Goal: Information Seeking & Learning: Learn about a topic

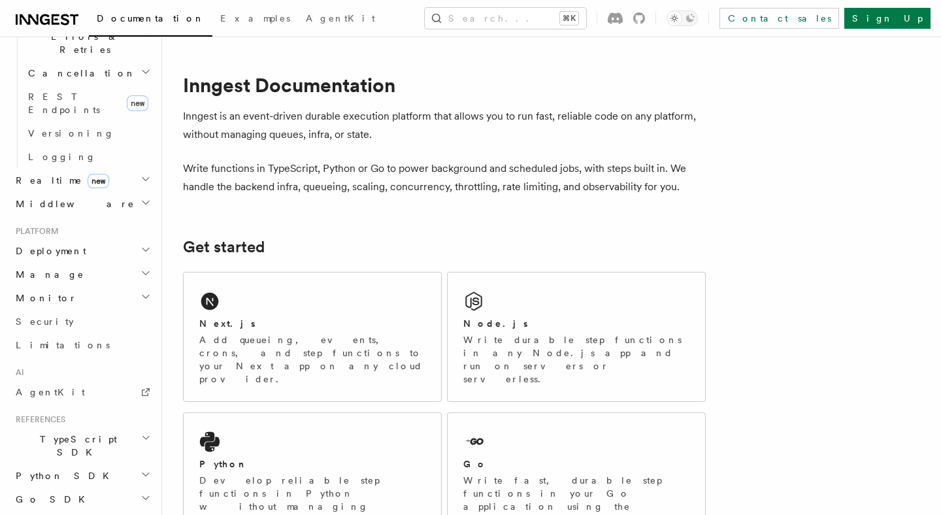
scroll to position [527, 0]
click at [78, 432] on span "TypeScript SDK" at bounding box center [75, 445] width 131 height 26
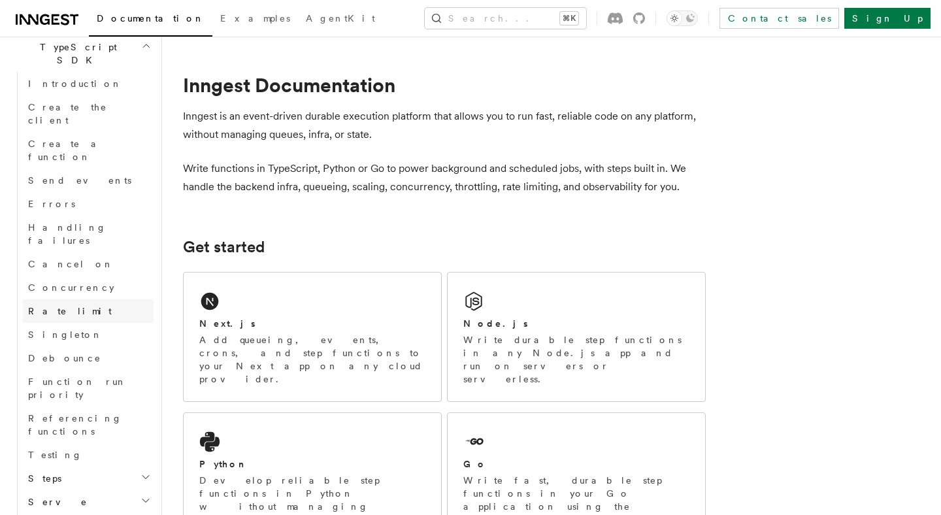
scroll to position [980, 0]
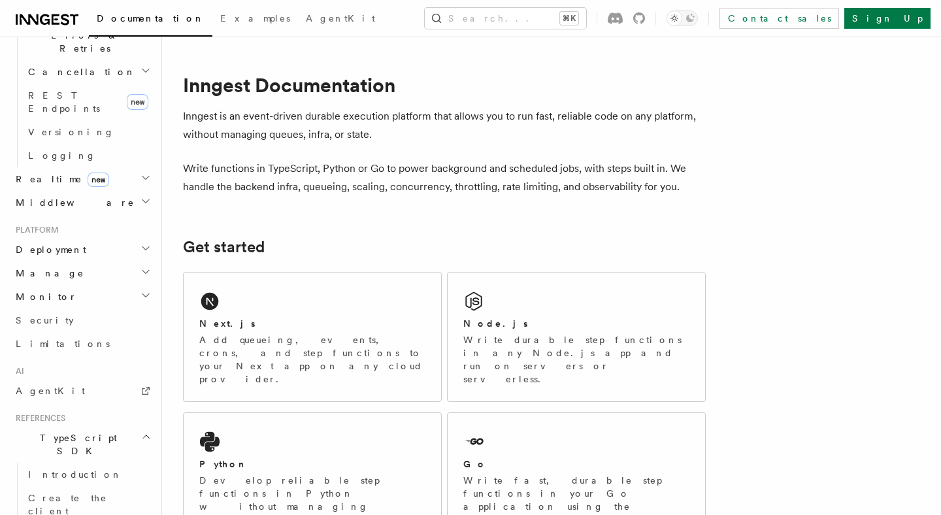
scroll to position [527, 0]
click at [93, 427] on h2 "TypeScript SDK" at bounding box center [81, 445] width 143 height 37
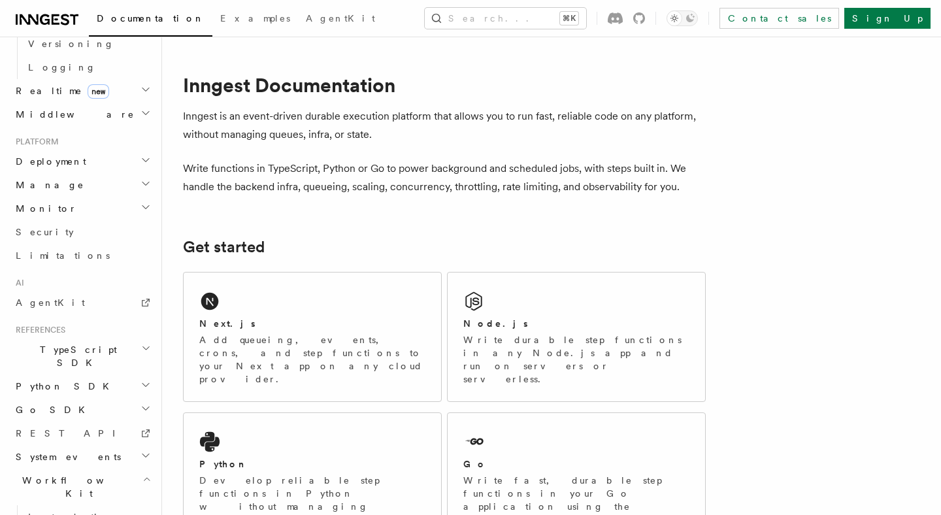
click at [108, 468] on h2 "Workflow Kit" at bounding box center [81, 486] width 143 height 37
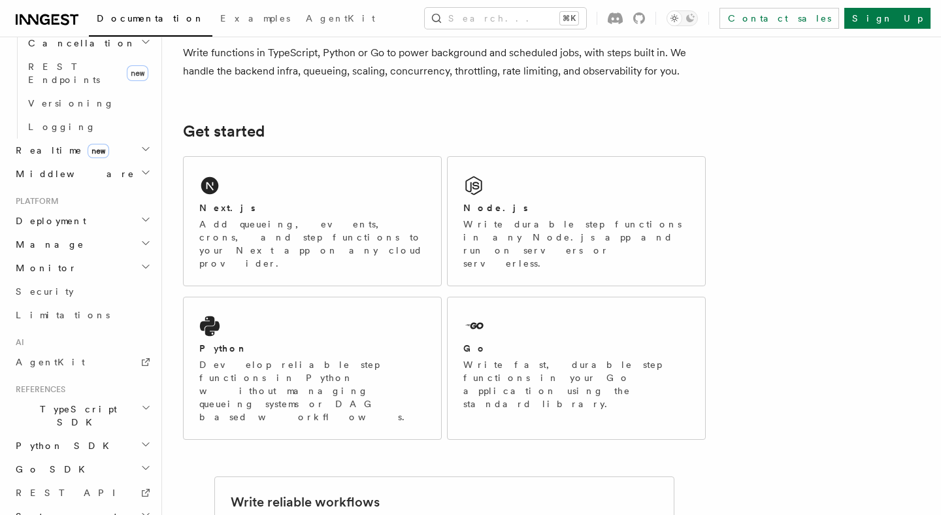
scroll to position [122, 0]
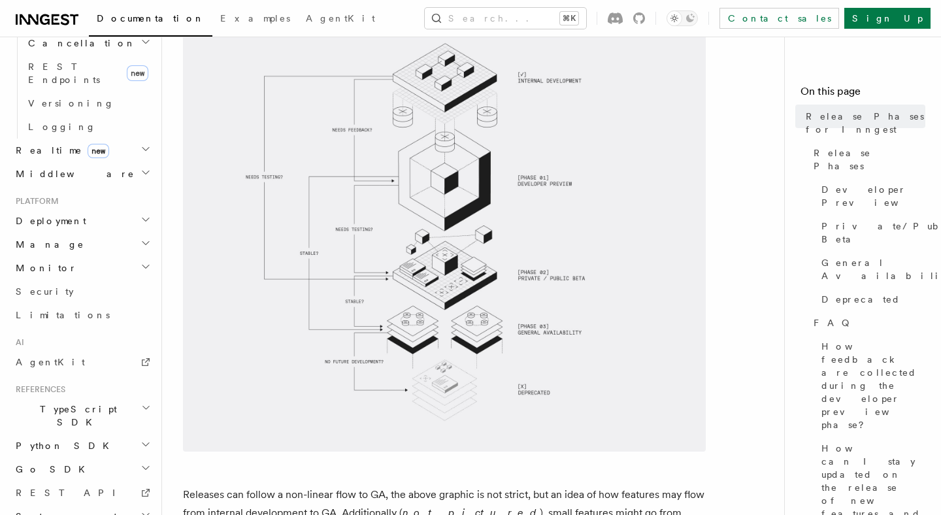
scroll to position [234, 0]
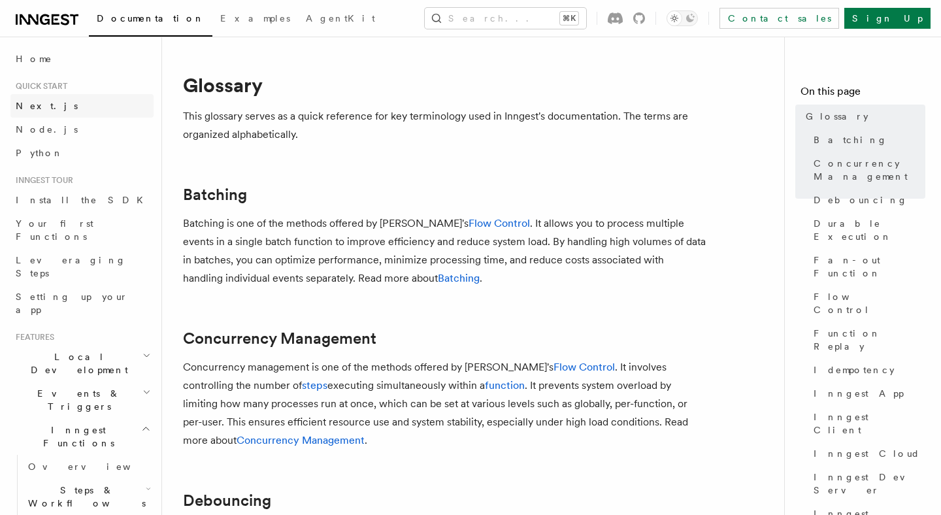
click at [54, 101] on link "Next.js" at bounding box center [81, 106] width 143 height 24
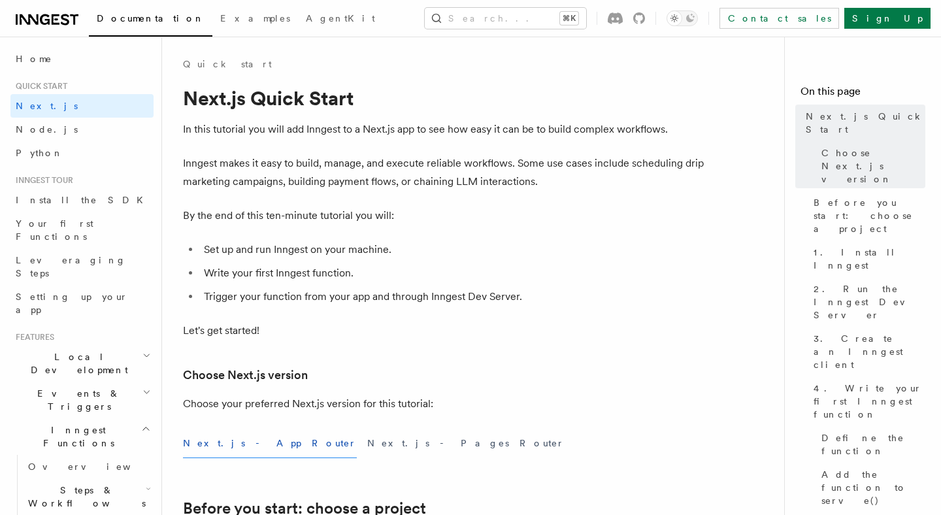
click at [308, 164] on p "Inngest makes it easy to build, manage, and execute reliable workflows. Some us…" at bounding box center [444, 172] width 523 height 37
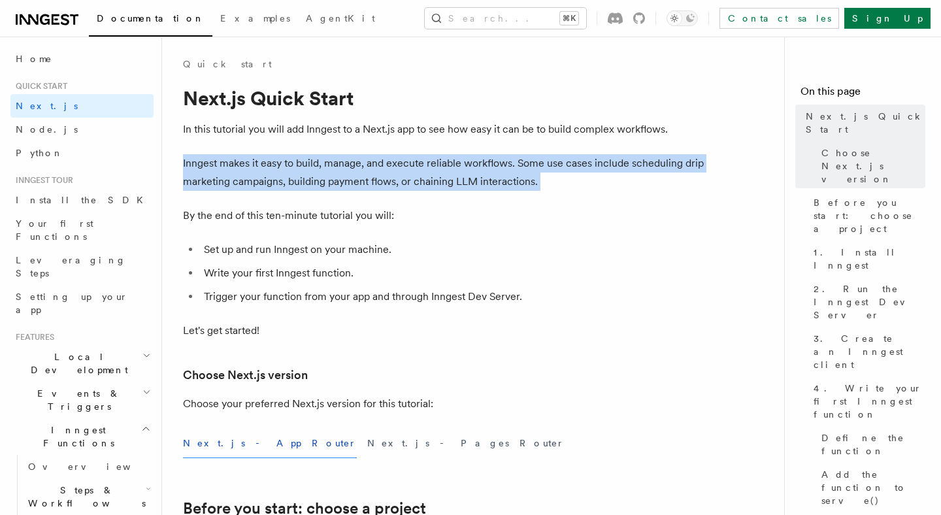
click at [308, 164] on p "Inngest makes it easy to build, manage, and execute reliable workflows. Some us…" at bounding box center [444, 172] width 523 height 37
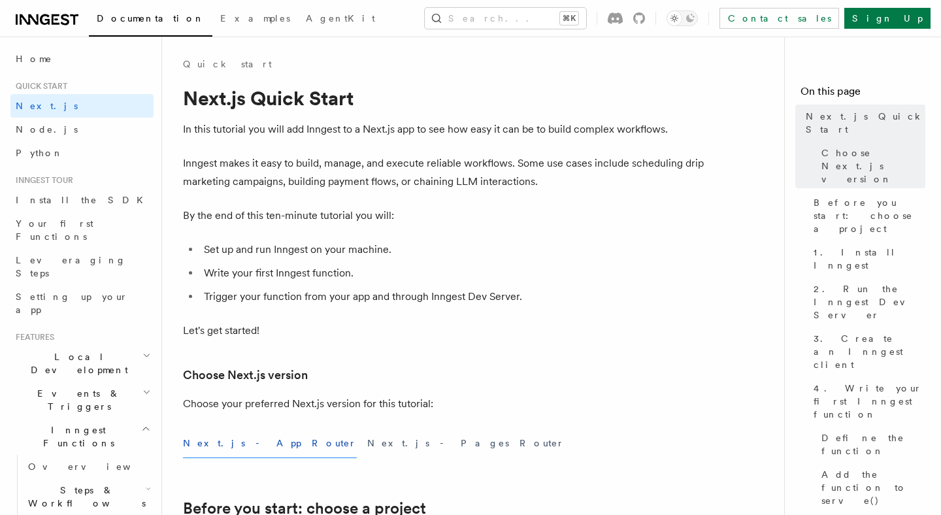
click at [362, 125] on p "In this tutorial you will add Inngest to a Next.js app to see how easy it can b…" at bounding box center [444, 129] width 523 height 18
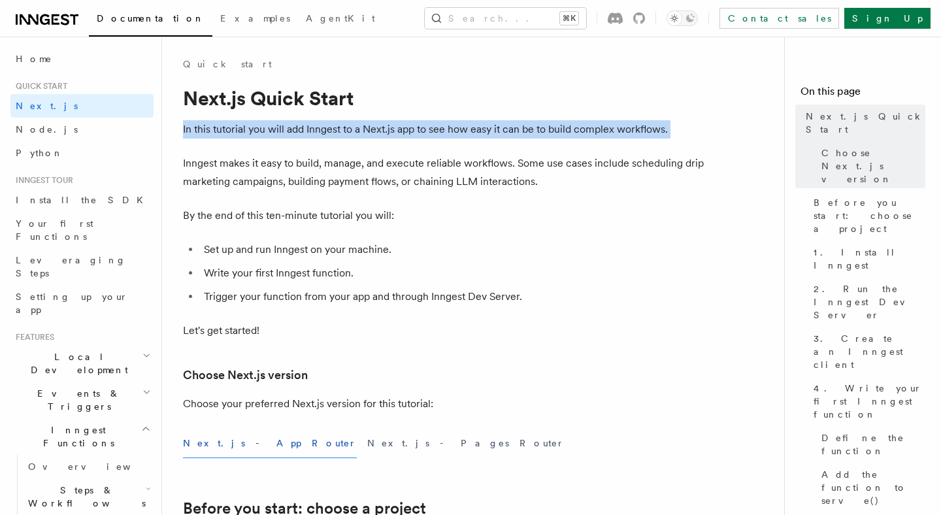
click at [362, 125] on p "In this tutorial you will add Inngest to a Next.js app to see how easy it can b…" at bounding box center [444, 129] width 523 height 18
click at [405, 133] on p "In this tutorial you will add Inngest to a Next.js app to see how easy it can b…" at bounding box center [444, 129] width 523 height 18
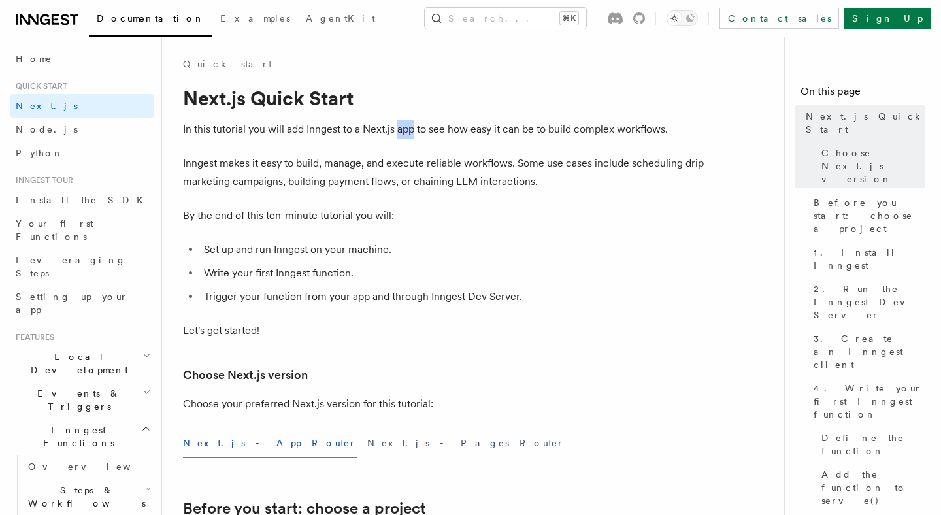
click at [405, 133] on p "In this tutorial you will add Inngest to a Next.js app to see how easy it can b…" at bounding box center [444, 129] width 523 height 18
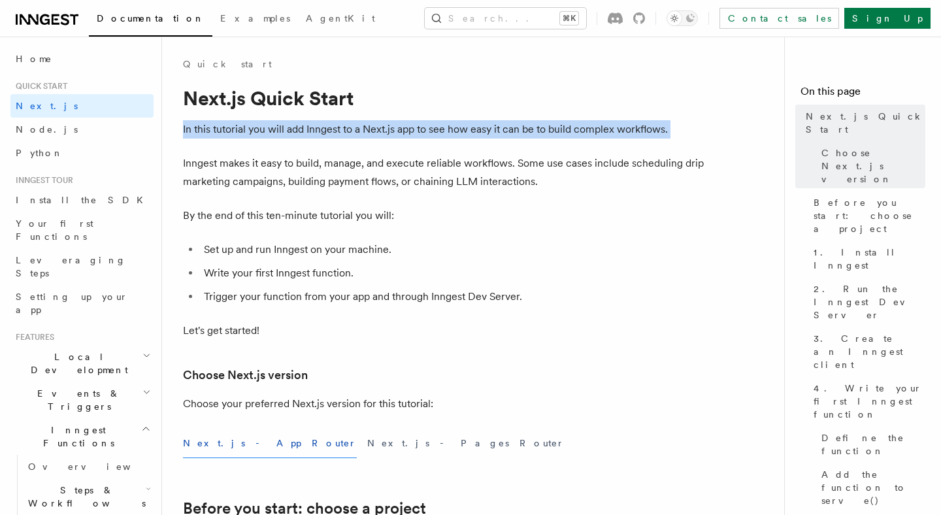
click at [405, 133] on p "In this tutorial you will add Inngest to a Next.js app to see how easy it can b…" at bounding box center [444, 129] width 523 height 18
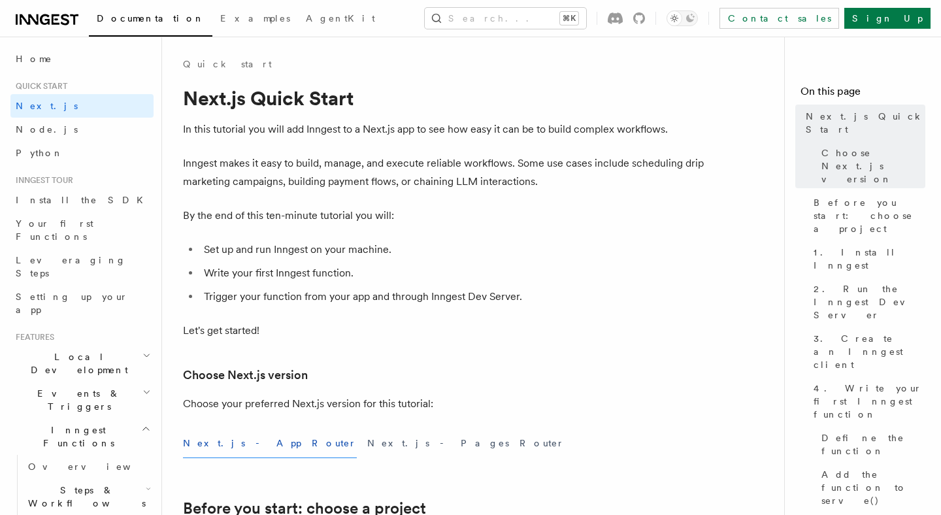
click at [451, 167] on p "Inngest makes it easy to build, manage, and execute reliable workflows. Some us…" at bounding box center [444, 172] width 523 height 37
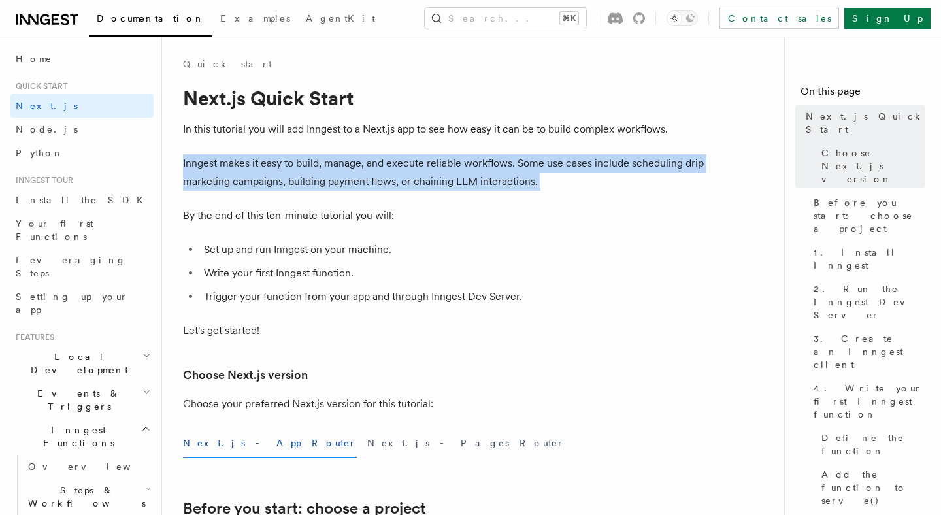
click at [451, 167] on p "Inngest makes it easy to build, manage, and execute reliable workflows. Some us…" at bounding box center [444, 172] width 523 height 37
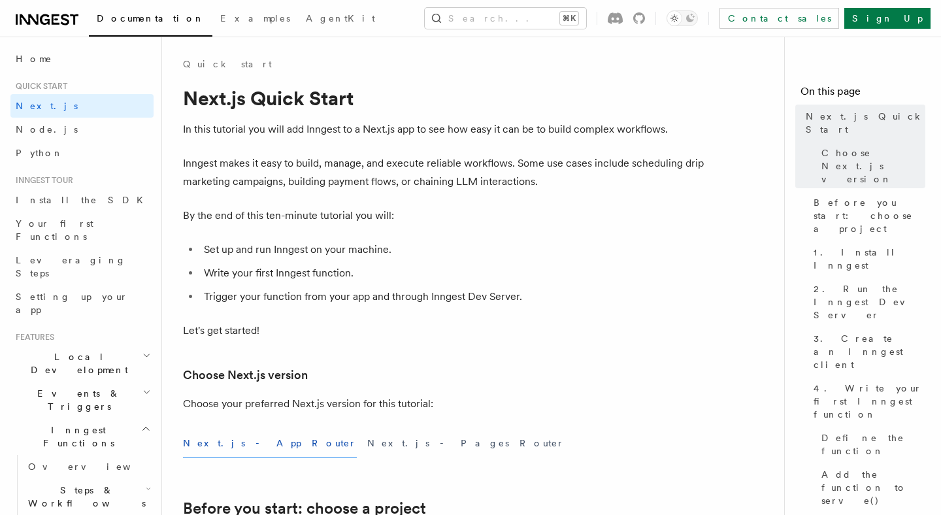
click at [470, 138] on p "In this tutorial you will add Inngest to a Next.js app to see how easy it can b…" at bounding box center [444, 129] width 523 height 18
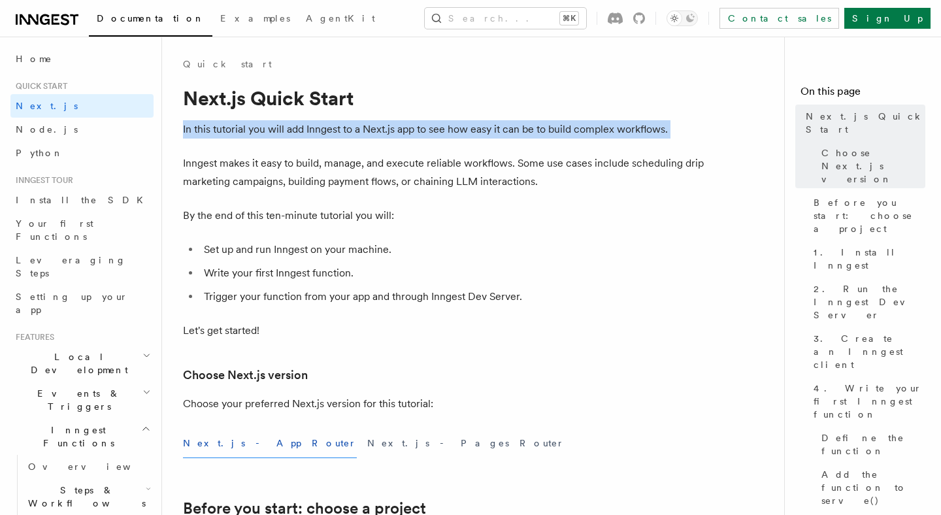
click at [470, 138] on p "In this tutorial you will add Inngest to a Next.js app to see how easy it can b…" at bounding box center [444, 129] width 523 height 18
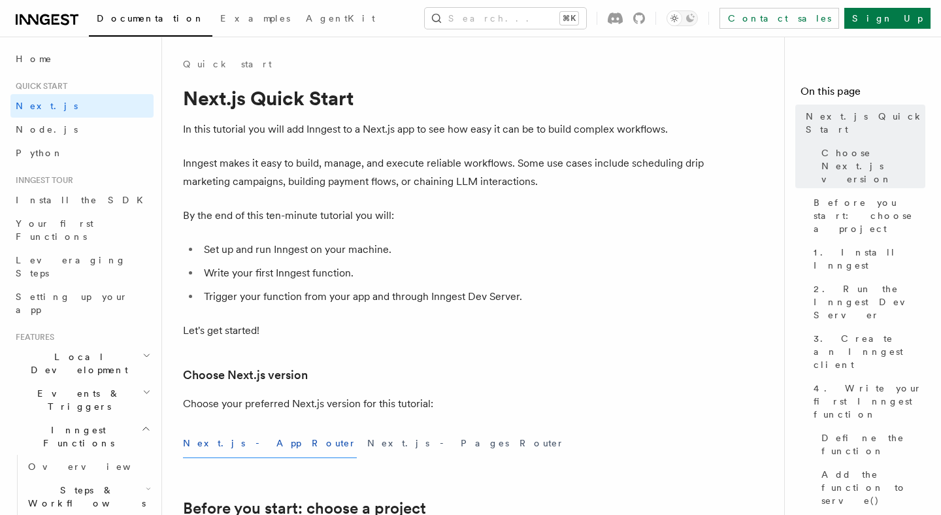
click at [479, 179] on p "Inngest makes it easy to build, manage, and execute reliable workflows. Some us…" at bounding box center [444, 172] width 523 height 37
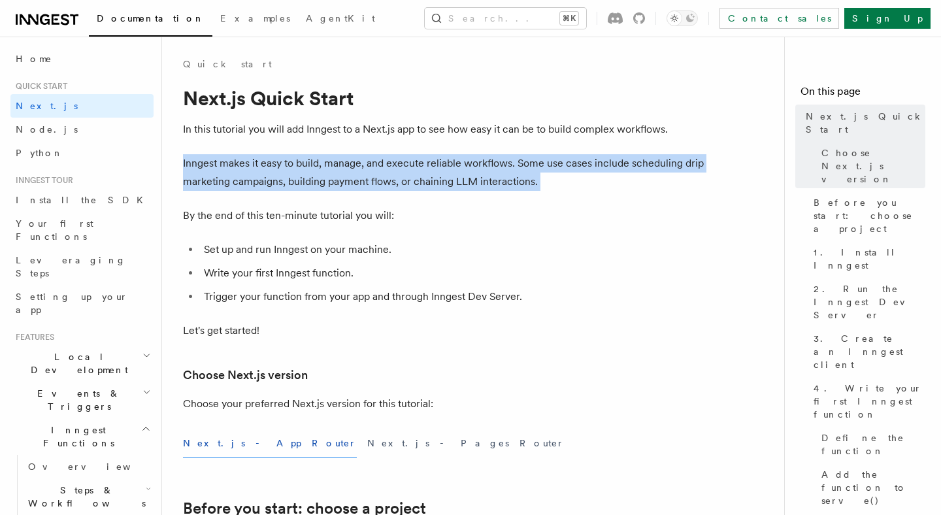
click at [479, 179] on p "Inngest makes it easy to build, manage, and execute reliable workflows. Some us…" at bounding box center [444, 172] width 523 height 37
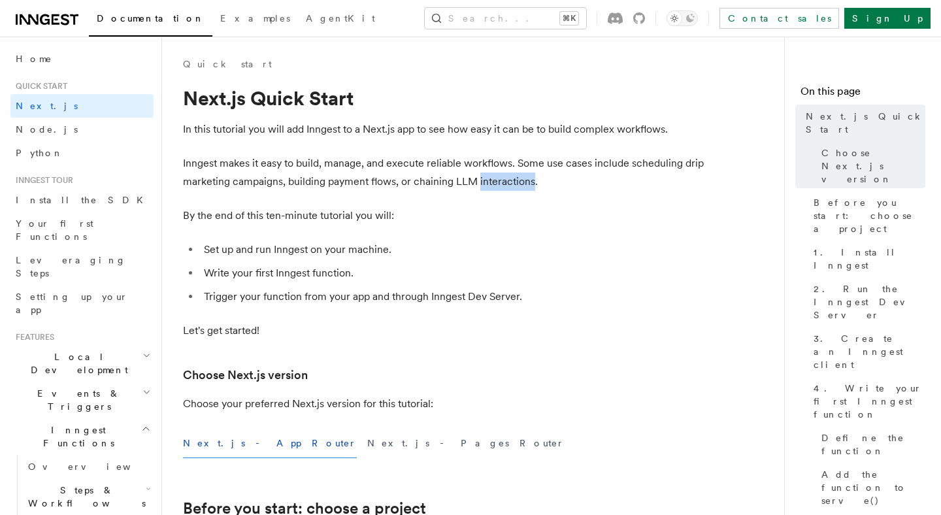
click at [479, 179] on p "Inngest makes it easy to build, manage, and execute reliable workflows. Some us…" at bounding box center [444, 172] width 523 height 37
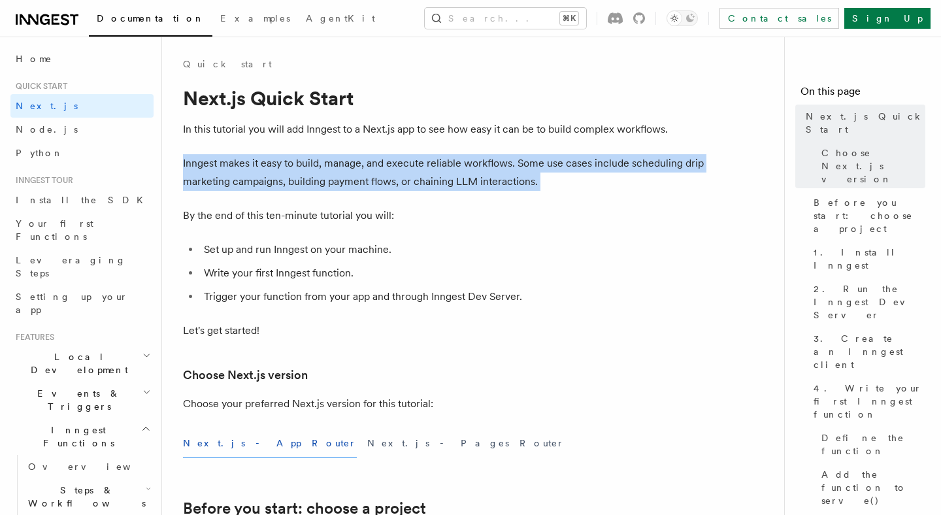
click at [479, 179] on p "Inngest makes it easy to build, manage, and execute reliable workflows. Some us…" at bounding box center [444, 172] width 523 height 37
click at [378, 184] on p "Inngest makes it easy to build, manage, and execute reliable workflows. Some us…" at bounding box center [444, 172] width 523 height 37
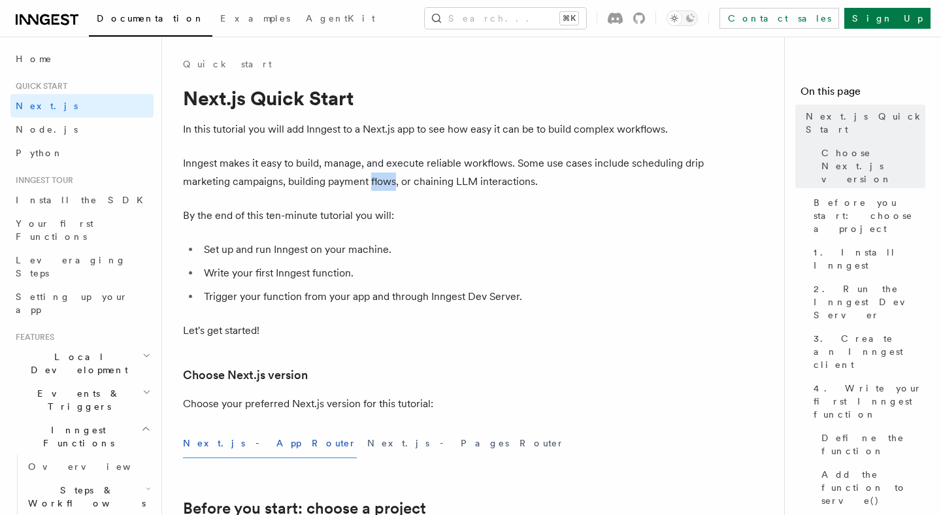
click at [378, 184] on p "Inngest makes it easy to build, manage, and execute reliable workflows. Some us…" at bounding box center [444, 172] width 523 height 37
click at [429, 184] on p "Inngest makes it easy to build, manage, and execute reliable workflows. Some us…" at bounding box center [444, 172] width 523 height 37
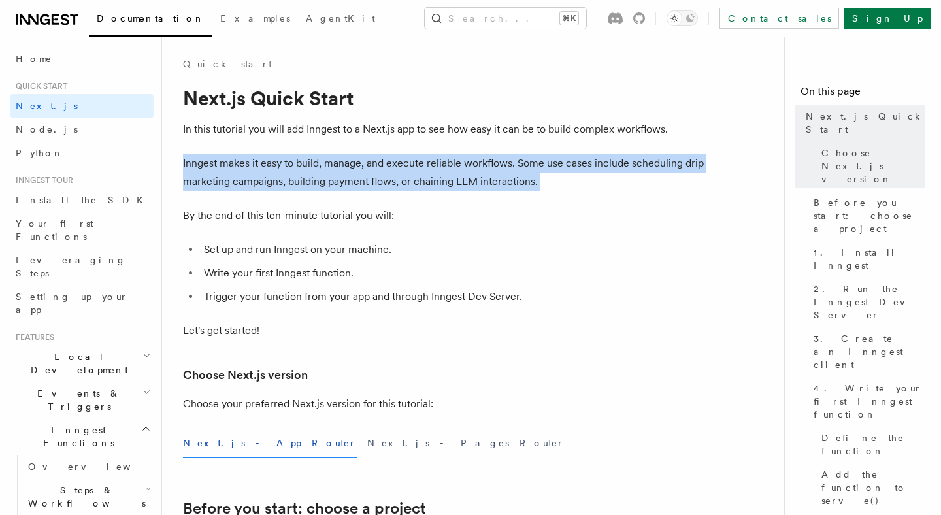
click at [429, 184] on p "Inngest makes it easy to build, manage, and execute reliable workflows. Some us…" at bounding box center [444, 172] width 523 height 37
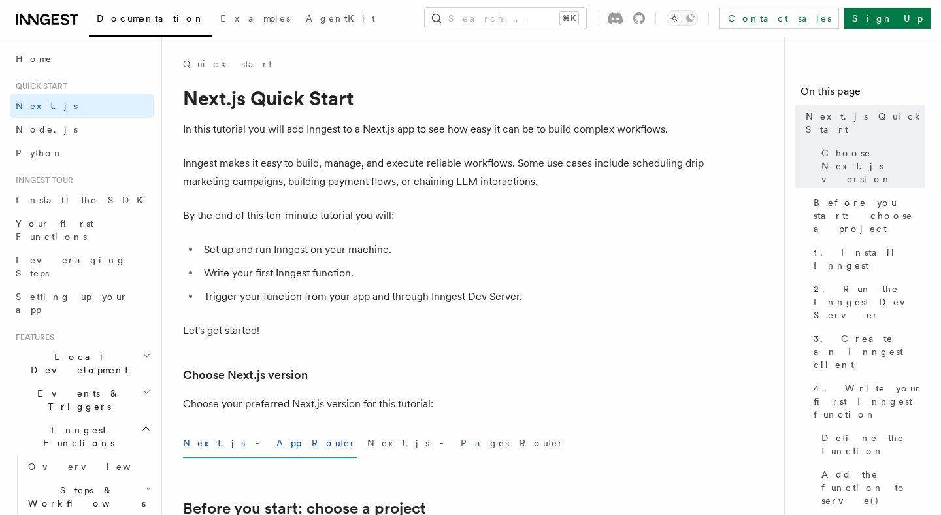
click at [470, 176] on p "Inngest makes it easy to build, manage, and execute reliable workflows. Some us…" at bounding box center [444, 172] width 523 height 37
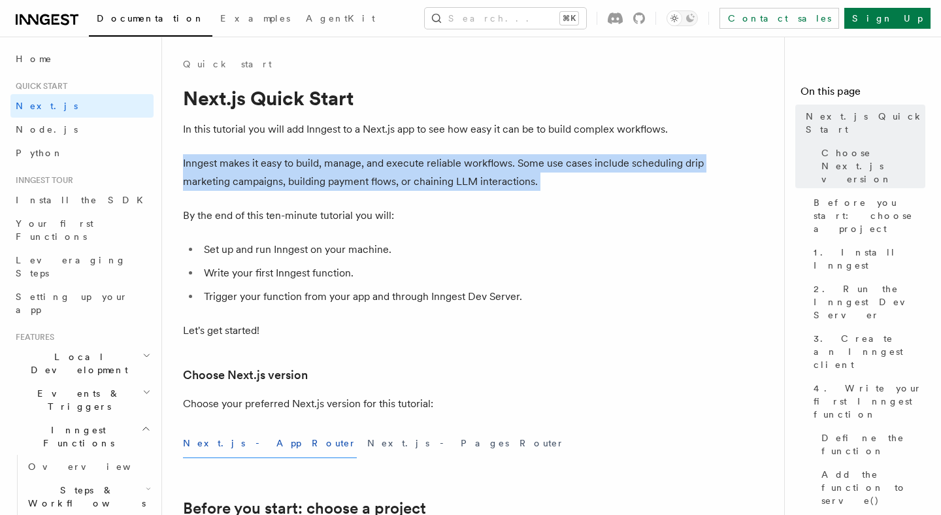
click at [470, 176] on p "Inngest makes it easy to build, manage, and execute reliable workflows. Some us…" at bounding box center [444, 172] width 523 height 37
click at [465, 206] on p "By the end of this ten-minute tutorial you will:" at bounding box center [444, 215] width 523 height 18
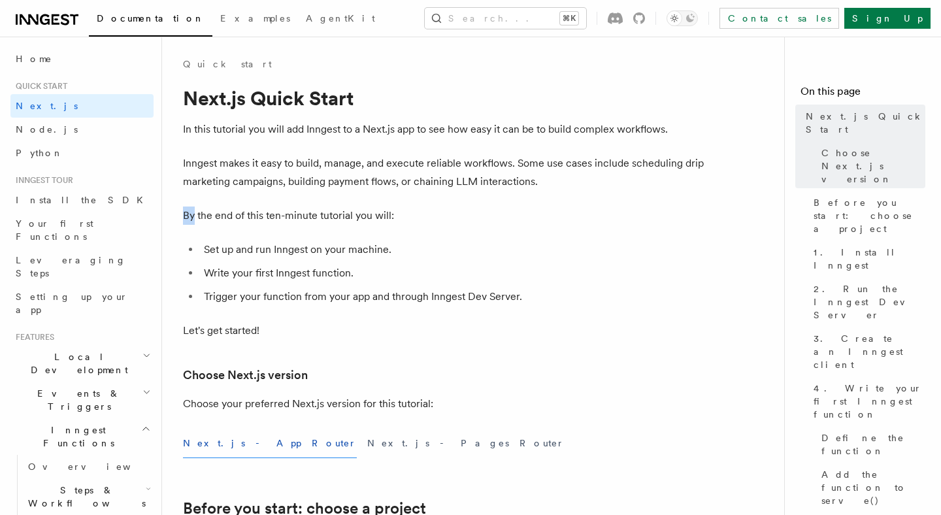
click at [465, 206] on p "By the end of this ten-minute tutorial you will:" at bounding box center [444, 215] width 523 height 18
click at [476, 166] on p "Inngest makes it easy to build, manage, and execute reliable workflows. Some us…" at bounding box center [444, 172] width 523 height 37
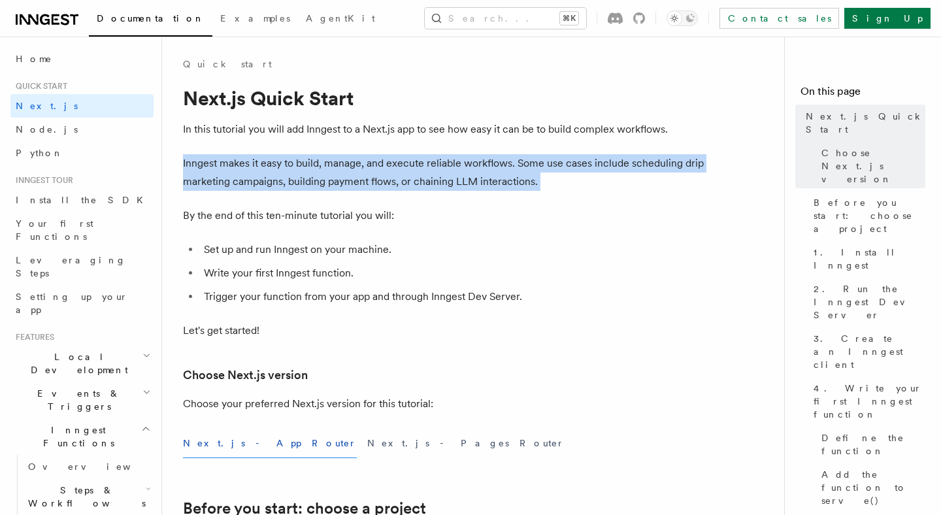
click at [476, 166] on p "Inngest makes it easy to build, manage, and execute reliable workflows. Some us…" at bounding box center [444, 172] width 523 height 37
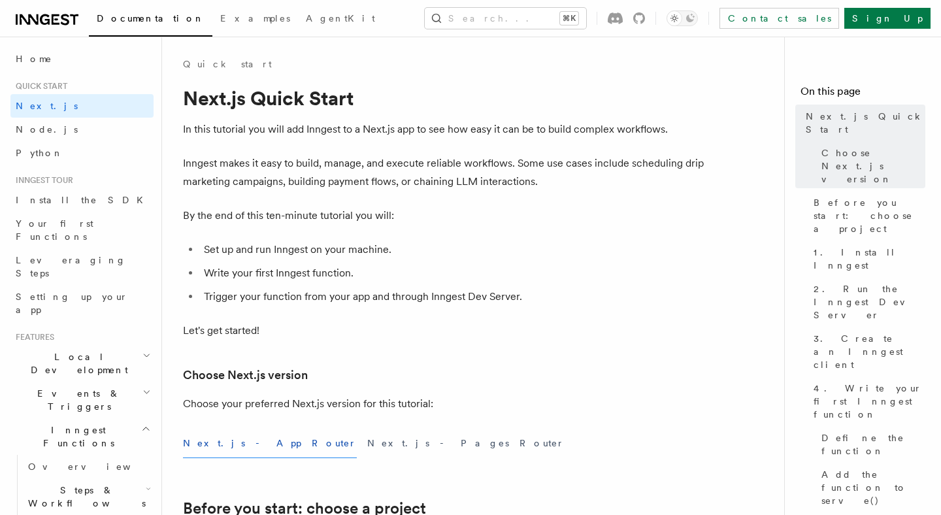
click at [475, 284] on ul "Set up and run Inngest on your machine. Write your first Inngest function. Trig…" at bounding box center [444, 272] width 523 height 65
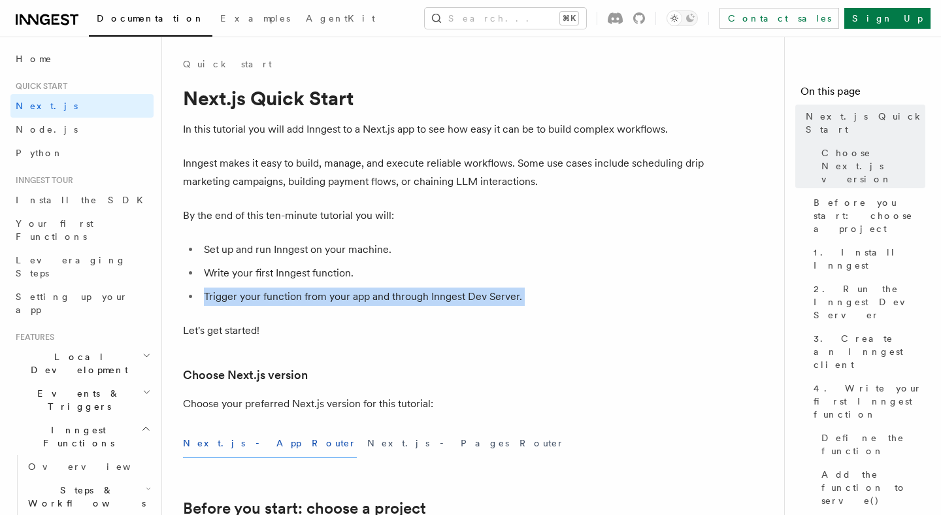
click at [475, 284] on ul "Set up and run Inngest on your machine. Write your first Inngest function. Trig…" at bounding box center [444, 272] width 523 height 65
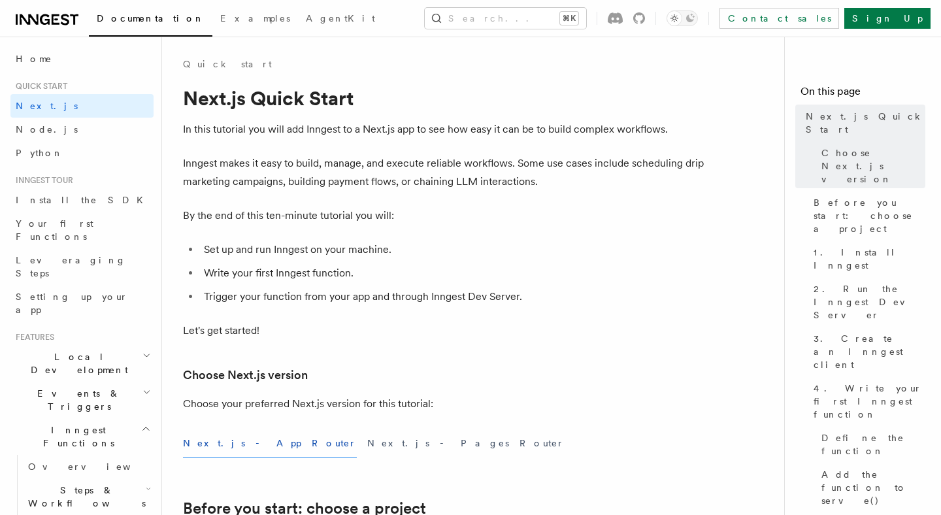
click at [483, 269] on li "Write your first Inngest function." at bounding box center [453, 273] width 506 height 18
click at [495, 299] on li "Trigger your function from your app and through Inngest Dev Server." at bounding box center [453, 296] width 506 height 18
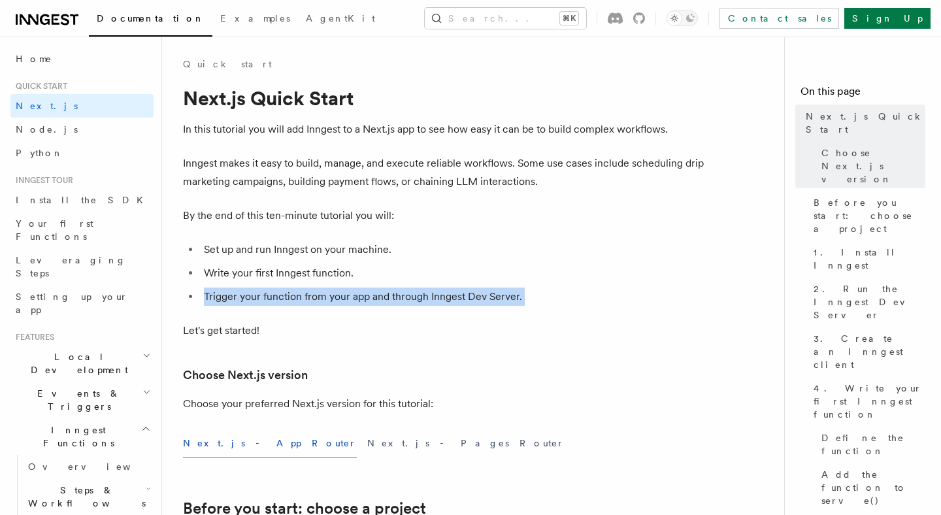
click at [495, 299] on li "Trigger your function from your app and through Inngest Dev Server." at bounding box center [453, 296] width 506 height 18
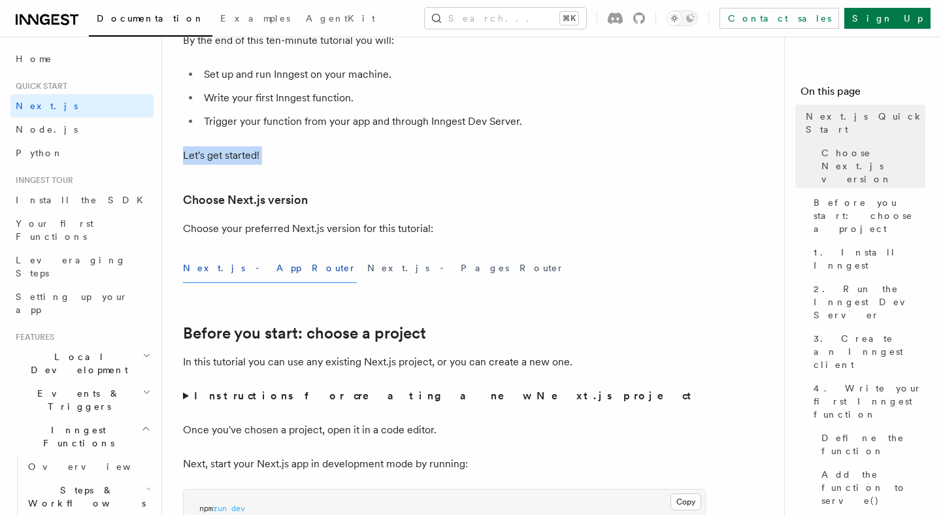
scroll to position [176, 0]
click at [367, 267] on button "Next.js - Pages Router" at bounding box center [465, 267] width 197 height 29
click at [199, 266] on button "Next.js - App Router" at bounding box center [270, 267] width 174 height 29
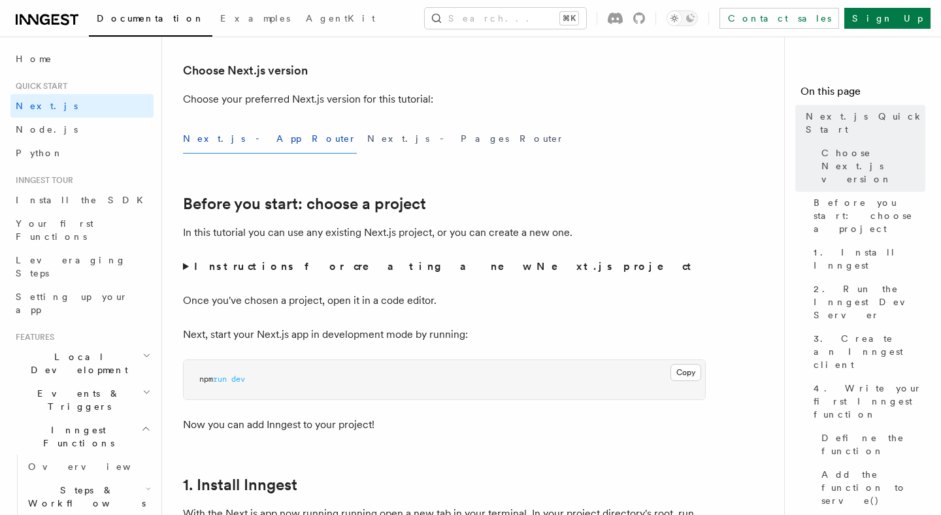
scroll to position [315, 0]
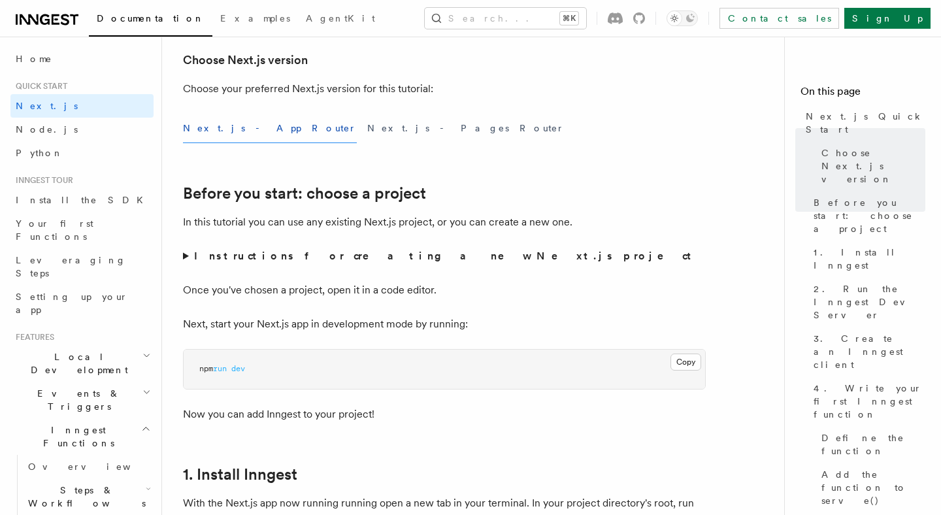
click at [381, 261] on strong "Instructions for creating a new Next.js project" at bounding box center [445, 256] width 502 height 12
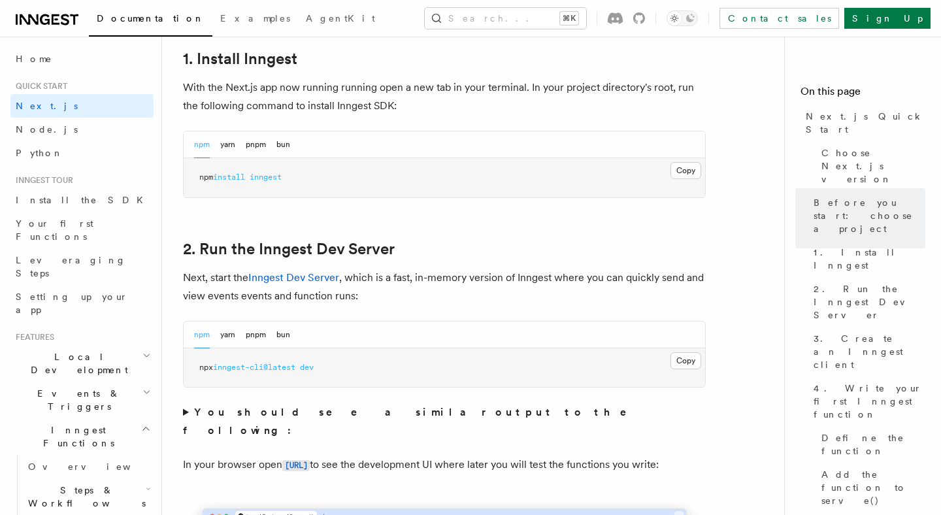
scroll to position [816, 0]
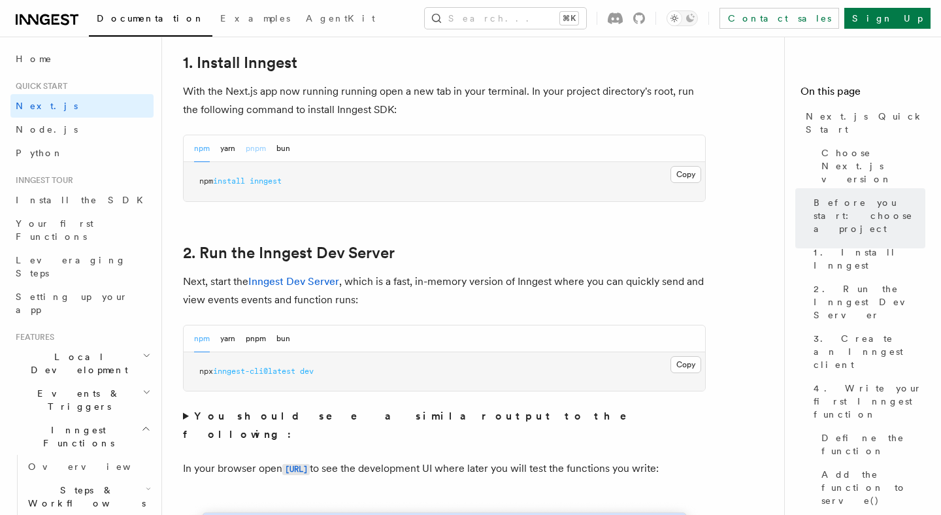
click at [261, 155] on button "pnpm" at bounding box center [256, 148] width 20 height 27
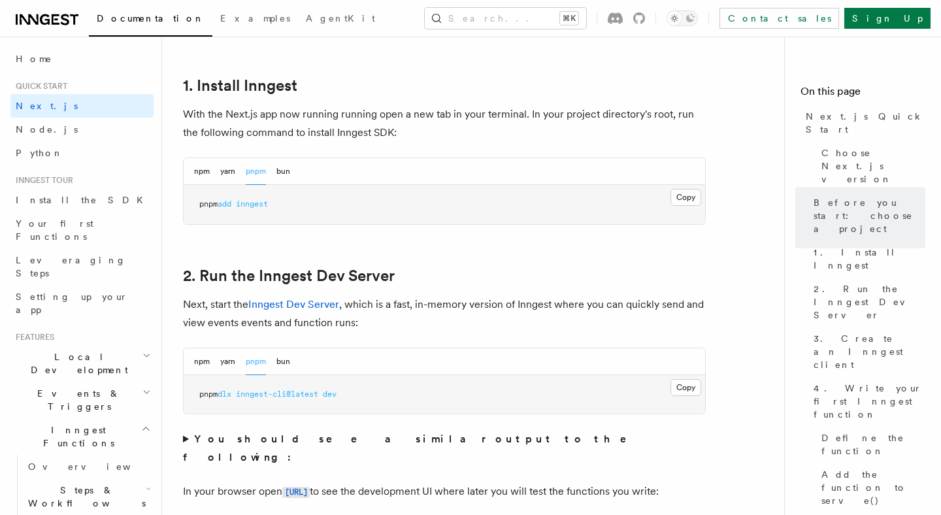
scroll to position [779, 0]
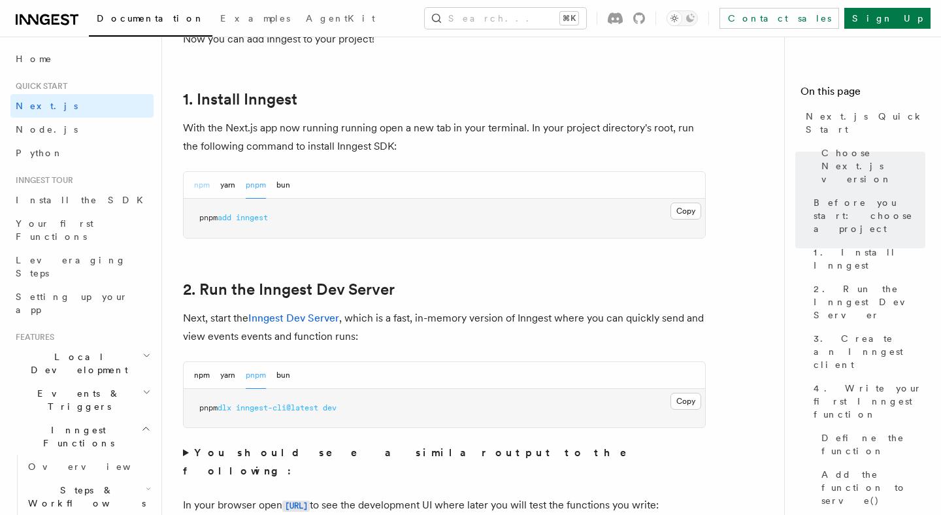
click at [199, 185] on button "npm" at bounding box center [202, 185] width 16 height 27
click at [223, 185] on button "yarn" at bounding box center [227, 185] width 15 height 27
click at [261, 181] on button "pnpm" at bounding box center [256, 185] width 20 height 27
click at [289, 183] on button "bun" at bounding box center [283, 185] width 14 height 27
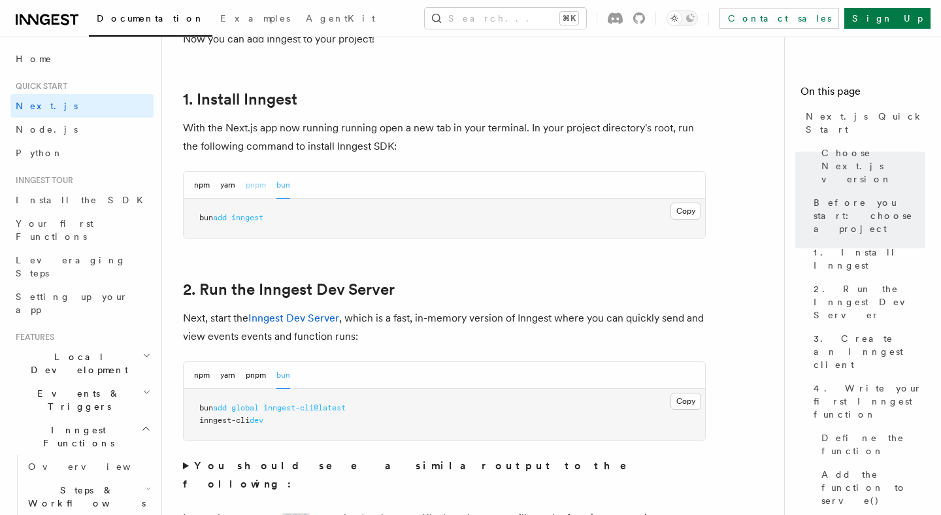
click at [257, 184] on button "pnpm" at bounding box center [256, 185] width 20 height 27
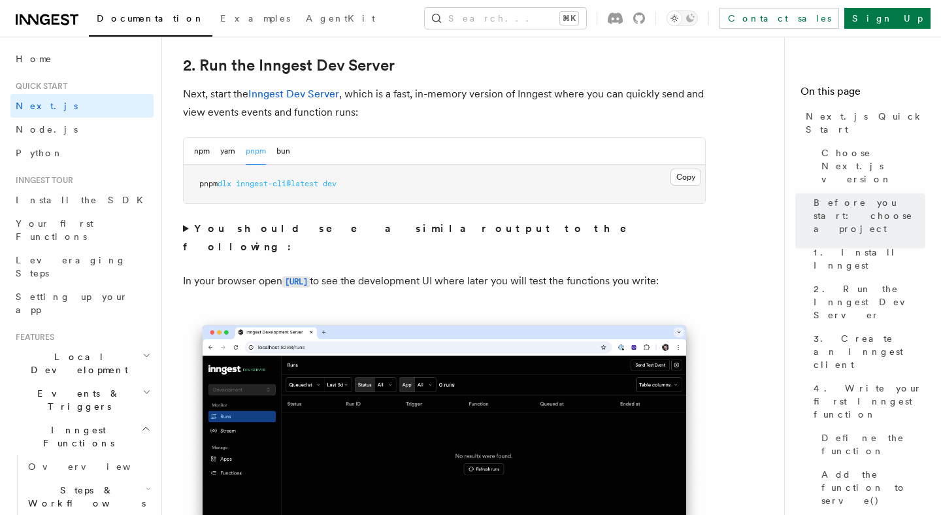
scroll to position [1005, 0]
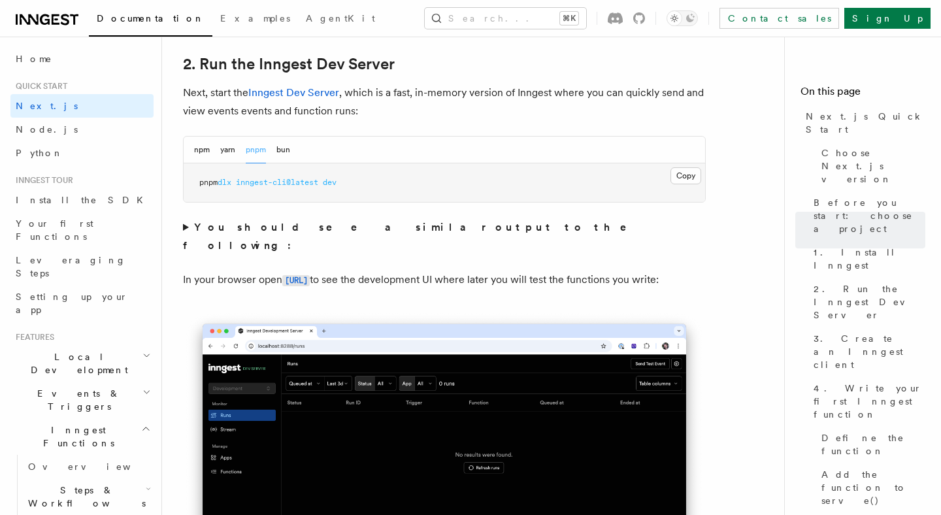
click at [306, 224] on strong "You should see a similar output to the following:" at bounding box center [414, 236] width 462 height 31
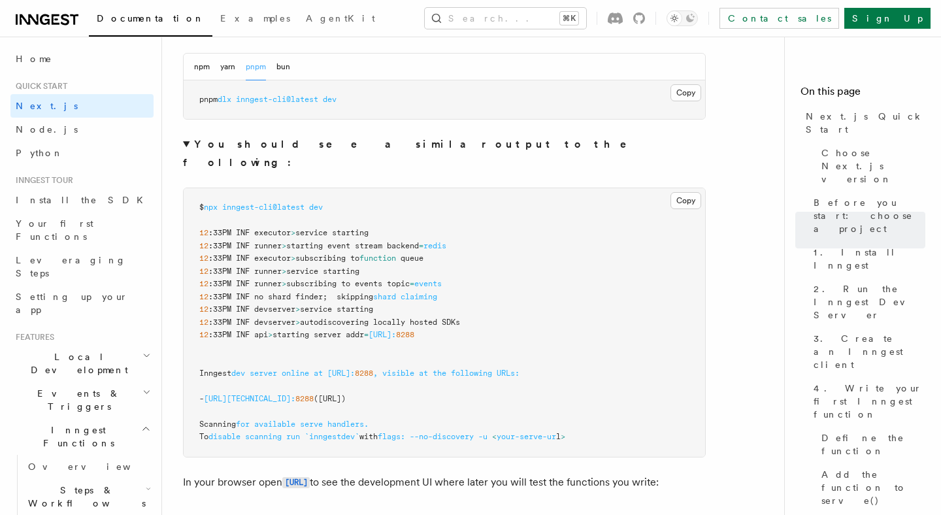
scroll to position [1097, 0]
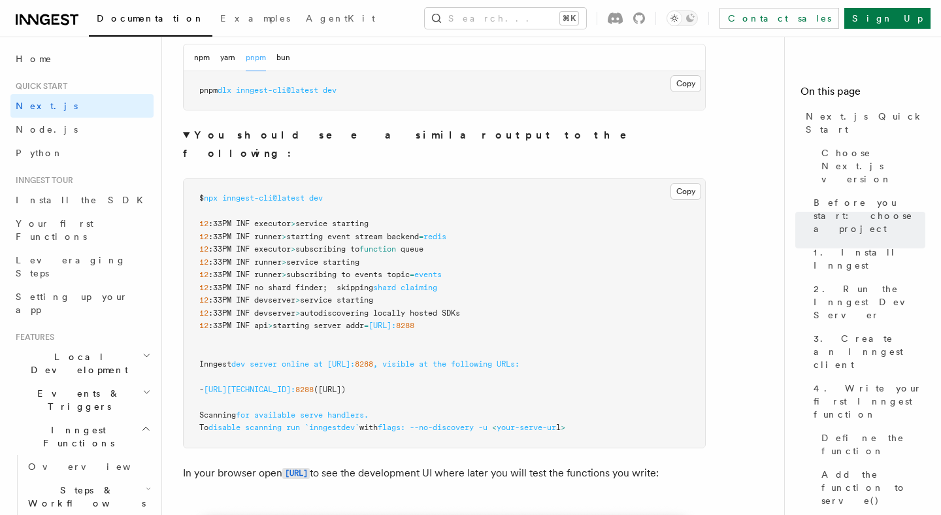
click at [365, 147] on details "You should see a similar output to the following: Copy Copied $ npx inngest-cli…" at bounding box center [444, 287] width 523 height 322
click at [366, 135] on strong "You should see a similar output to the following:" at bounding box center [414, 144] width 462 height 31
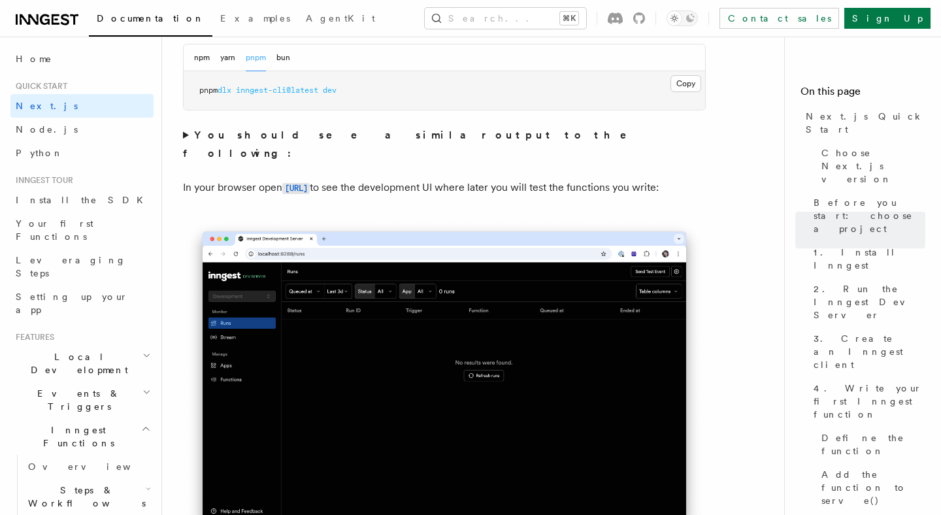
click at [366, 135] on strong "You should see a similar output to the following:" at bounding box center [414, 144] width 462 height 31
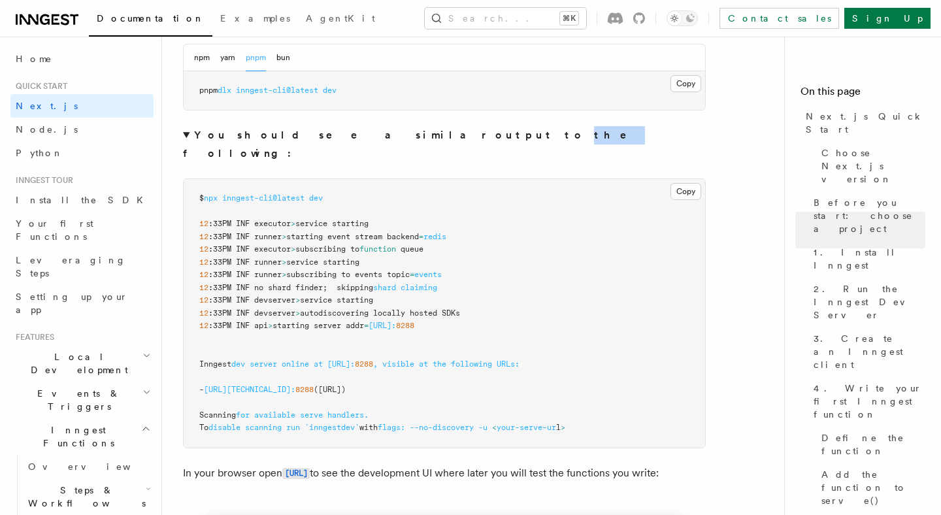
click at [366, 135] on strong "You should see a similar output to the following:" at bounding box center [414, 144] width 462 height 31
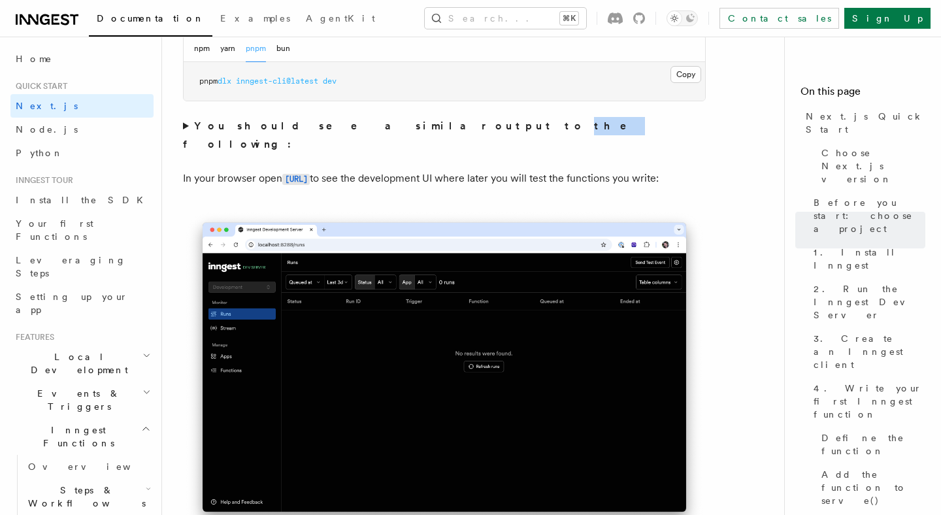
scroll to position [1108, 0]
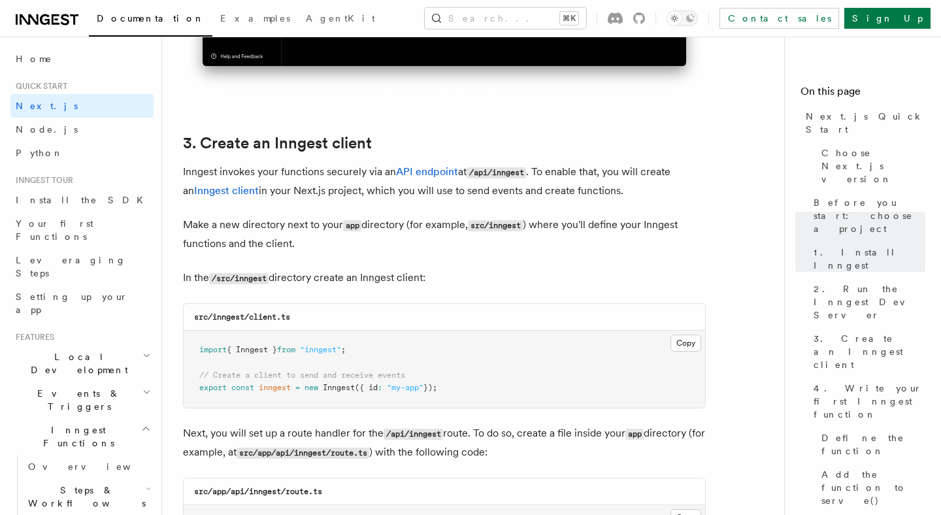
scroll to position [1552, 0]
click at [304, 180] on p "Inngest invokes your functions securely via an API endpoint at /api/inngest . T…" at bounding box center [444, 180] width 523 height 37
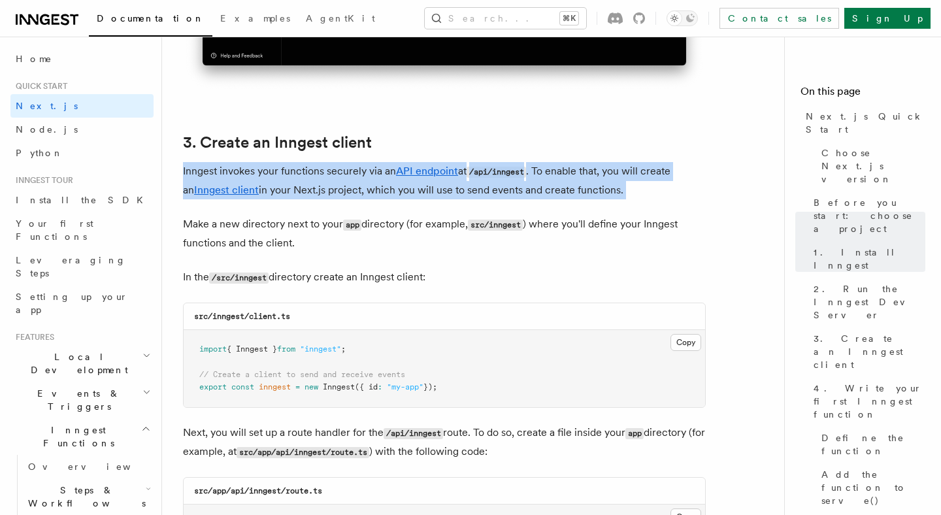
click at [304, 180] on p "Inngest invokes your functions securely via an API endpoint at /api/inngest . T…" at bounding box center [444, 180] width 523 height 37
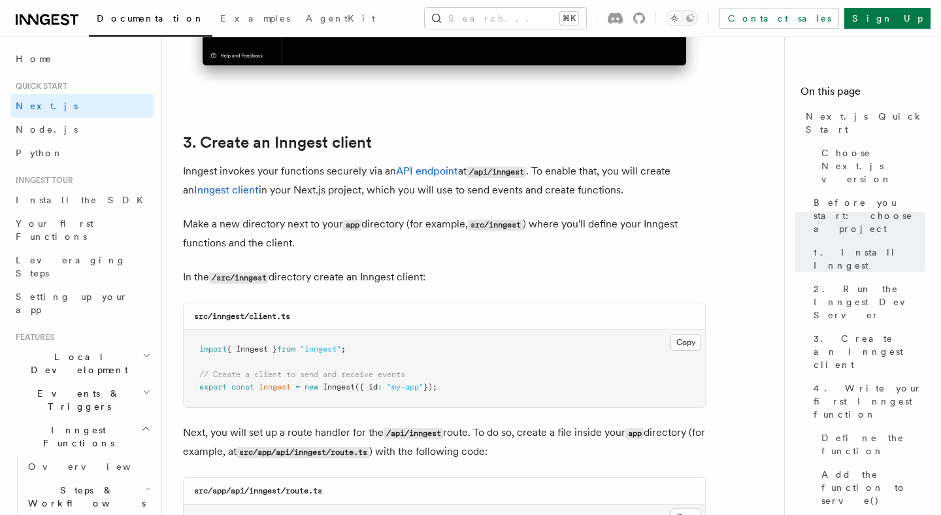
click at [331, 188] on p "Inngest invokes your functions securely via an API endpoint at /api/inngest . T…" at bounding box center [444, 180] width 523 height 37
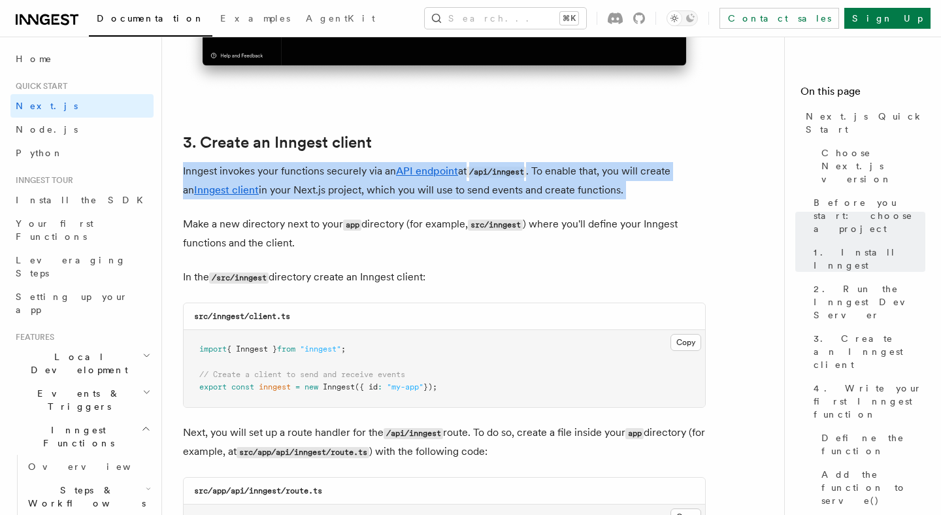
click at [331, 188] on p "Inngest invokes your functions securely via an API endpoint at /api/inngest . T…" at bounding box center [444, 180] width 523 height 37
click at [374, 189] on p "Inngest invokes your functions securely via an API endpoint at /api/inngest . T…" at bounding box center [444, 180] width 523 height 37
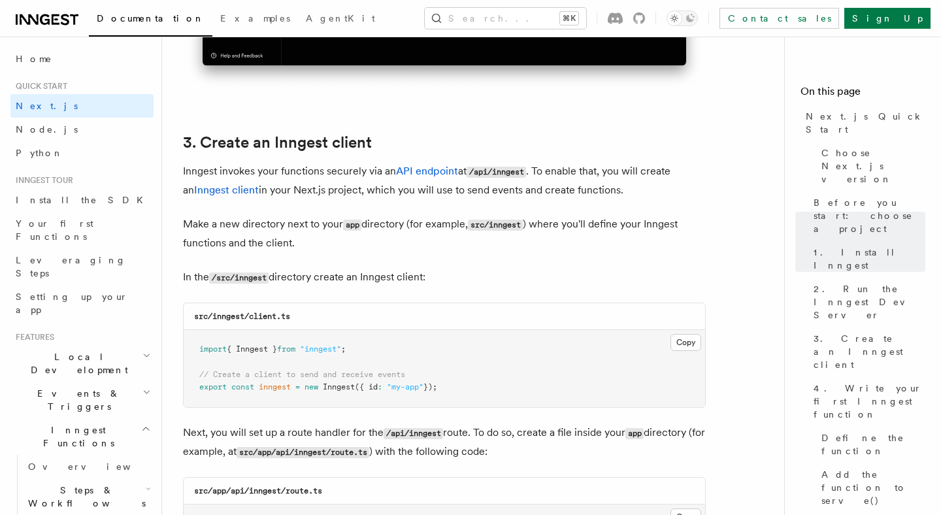
click at [374, 189] on p "Inngest invokes your functions securely via an API endpoint at /api/inngest . T…" at bounding box center [444, 180] width 523 height 37
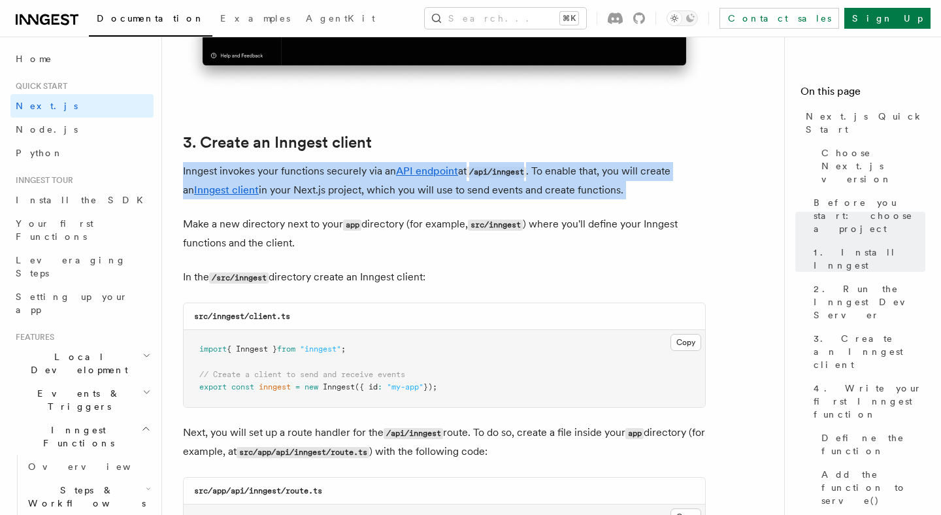
click at [374, 189] on p "Inngest invokes your functions securely via an API endpoint at /api/inngest . T…" at bounding box center [444, 180] width 523 height 37
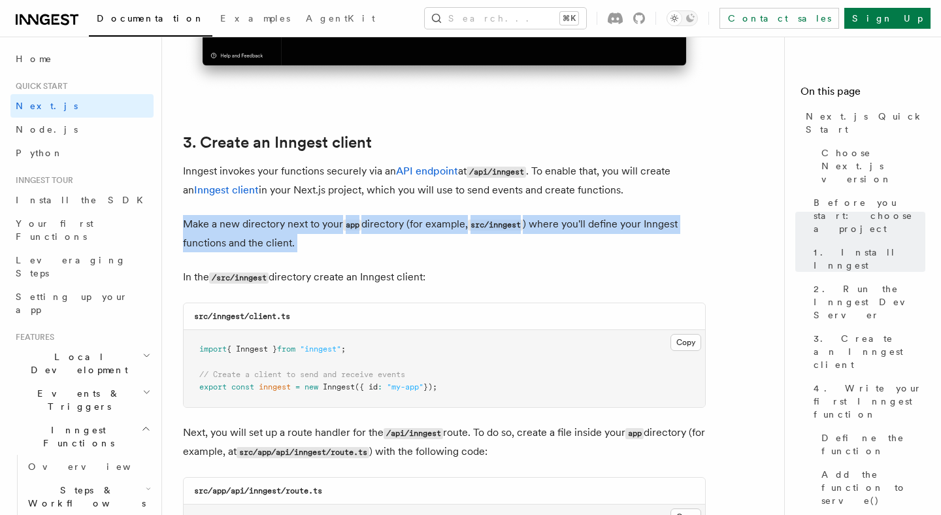
click at [429, 238] on p "Make a new directory next to your app directory (for example, src/inngest ) whe…" at bounding box center [444, 233] width 523 height 37
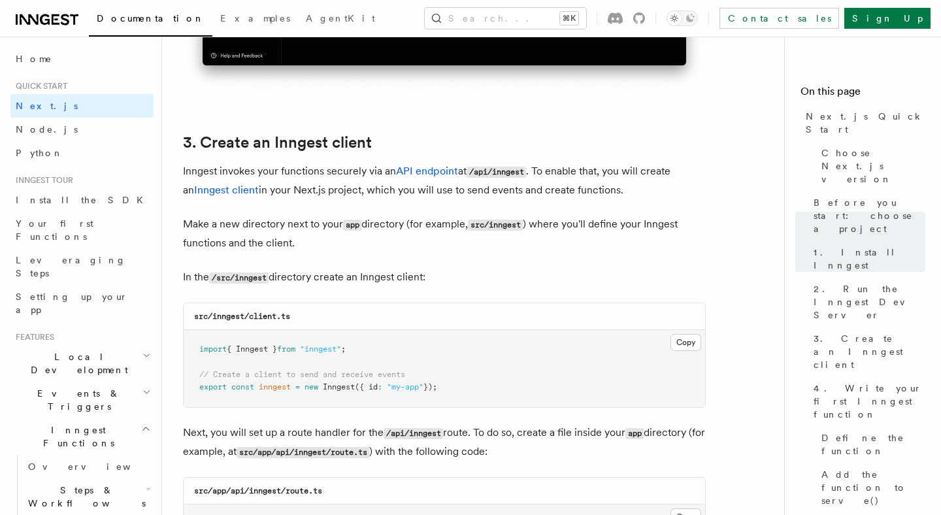
click at [429, 238] on p "Make a new directory next to your app directory (for example, src/inngest ) whe…" at bounding box center [444, 233] width 523 height 37
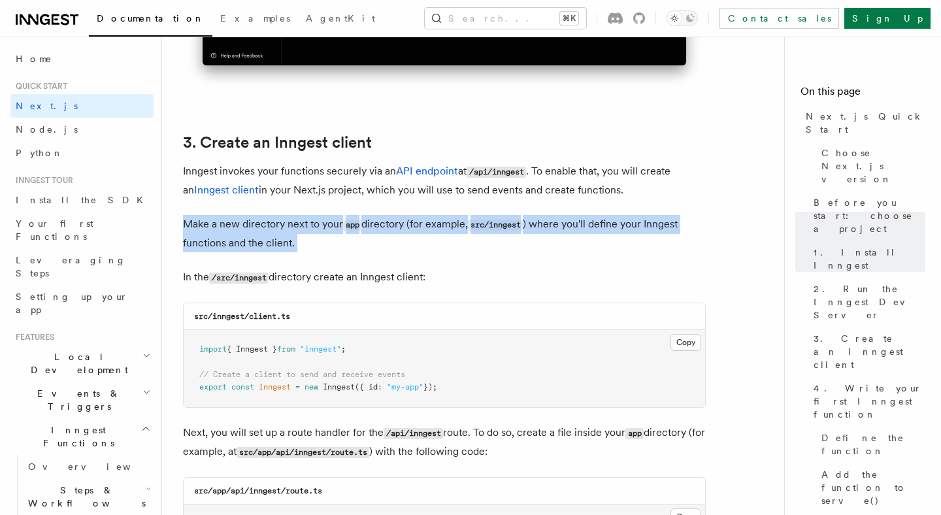
click at [429, 238] on p "Make a new directory next to your app directory (for example, src/inngest ) whe…" at bounding box center [444, 233] width 523 height 37
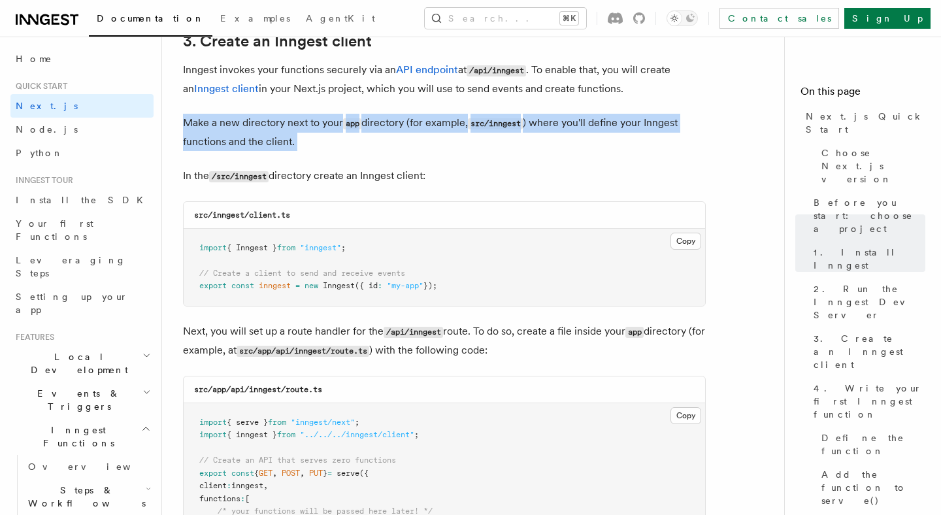
scroll to position [1655, 0]
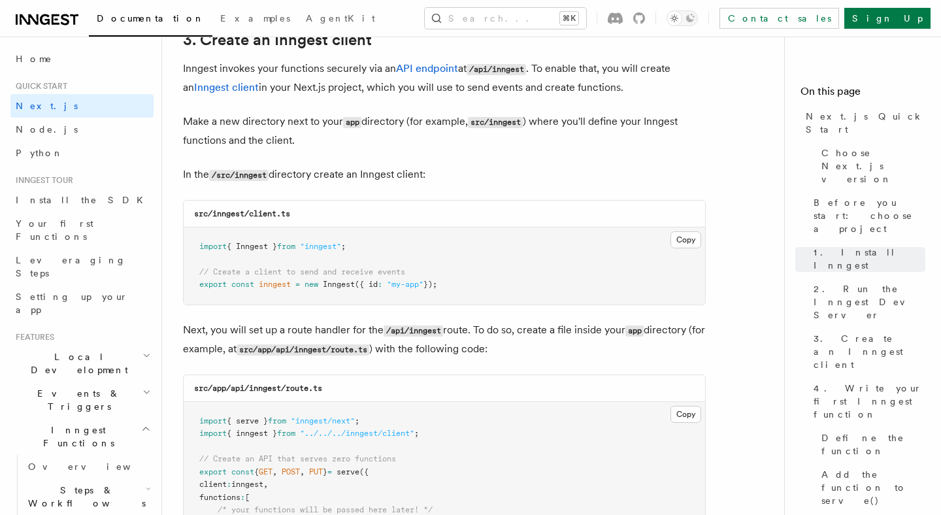
click at [429, 238] on pre "import { Inngest } from "inngest" ; // Create a client to send and receive even…" at bounding box center [444, 265] width 521 height 77
click at [446, 273] on pre "import { Inngest } from "inngest" ; // Create a client to send and receive even…" at bounding box center [444, 265] width 521 height 77
click at [457, 289] on pre "import { Inngest } from "inngest" ; // Create a client to send and receive even…" at bounding box center [444, 265] width 521 height 77
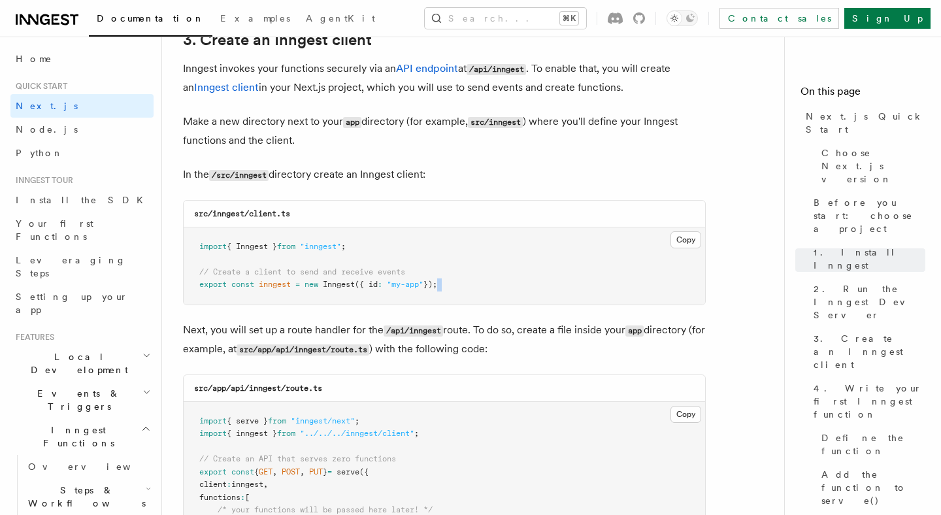
click at [457, 289] on pre "import { Inngest } from "inngest" ; // Create a client to send and receive even…" at bounding box center [444, 265] width 521 height 77
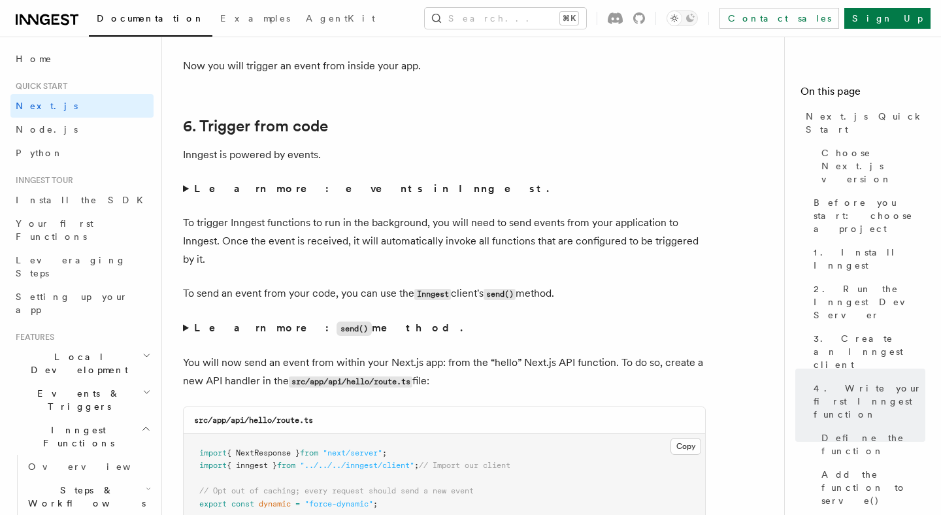
scroll to position [6639, 0]
click at [308, 197] on summary "Learn more: events in Inngest." at bounding box center [444, 188] width 523 height 18
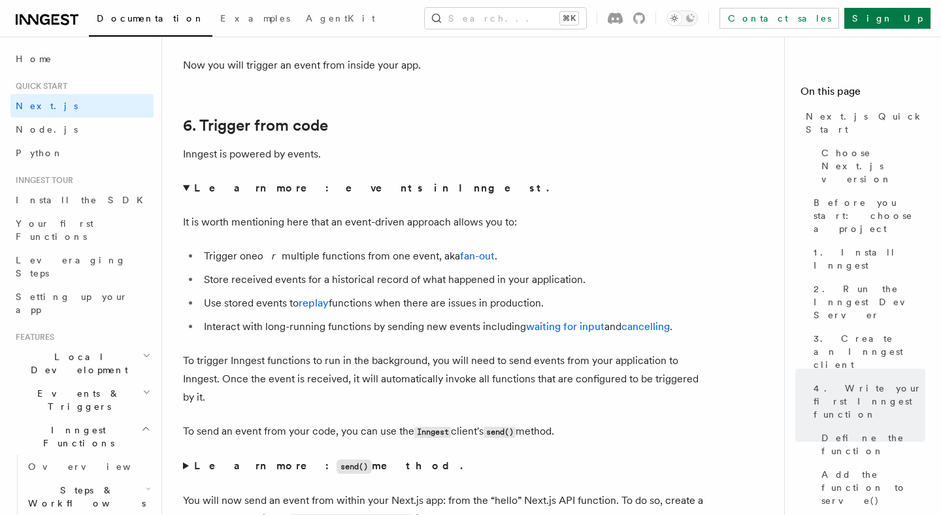
click at [308, 197] on summary "Learn more: events in Inngest." at bounding box center [444, 188] width 523 height 18
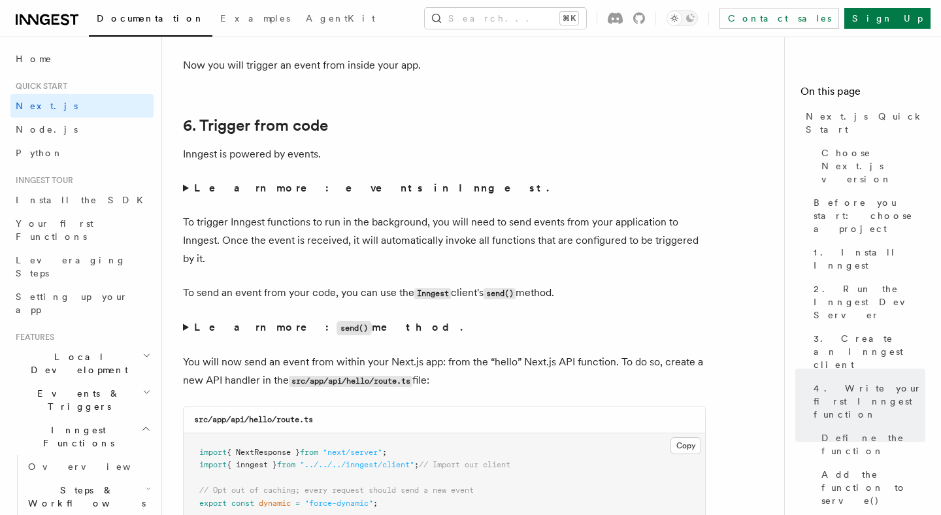
click at [312, 333] on strong "Learn more: send() method." at bounding box center [329, 327] width 271 height 12
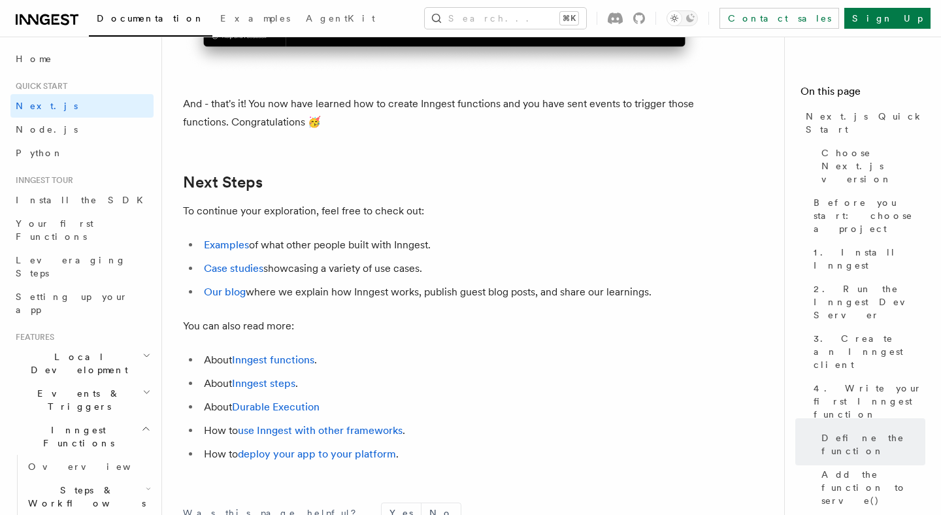
scroll to position [8162, 0]
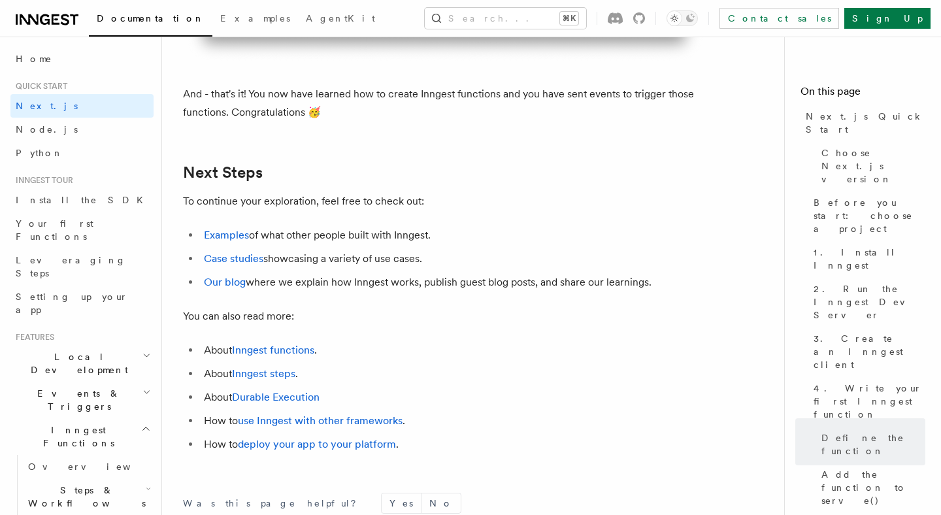
click at [346, 244] on li "Examples of what other people built with Inngest." at bounding box center [453, 235] width 506 height 18
click at [331, 244] on li "Examples of what other people built with Inngest." at bounding box center [453, 235] width 506 height 18
click at [333, 268] on li "Case studies showcasing a variety of use cases." at bounding box center [453, 259] width 506 height 18
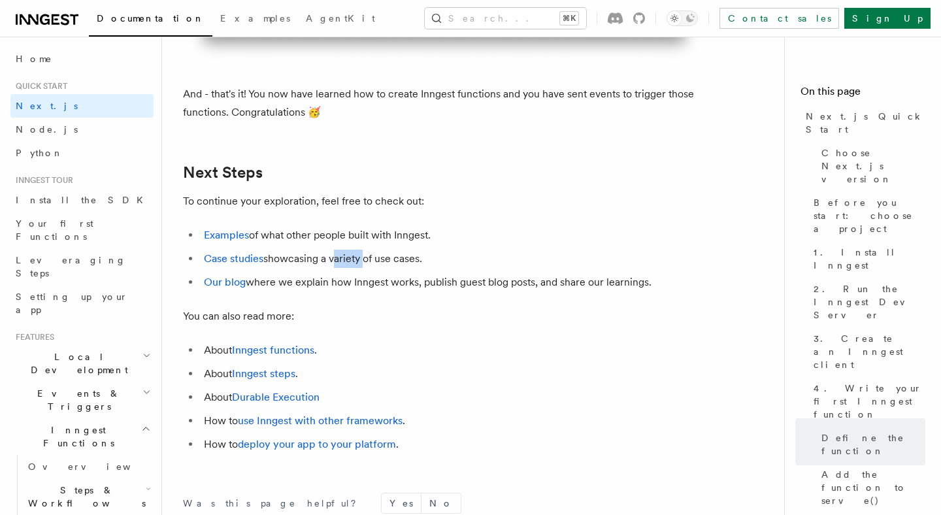
click at [333, 268] on li "Case studies showcasing a variety of use cases." at bounding box center [453, 259] width 506 height 18
click at [333, 291] on li "Our blog where we explain how Inngest works, publish guest blog posts, and shar…" at bounding box center [453, 282] width 506 height 18
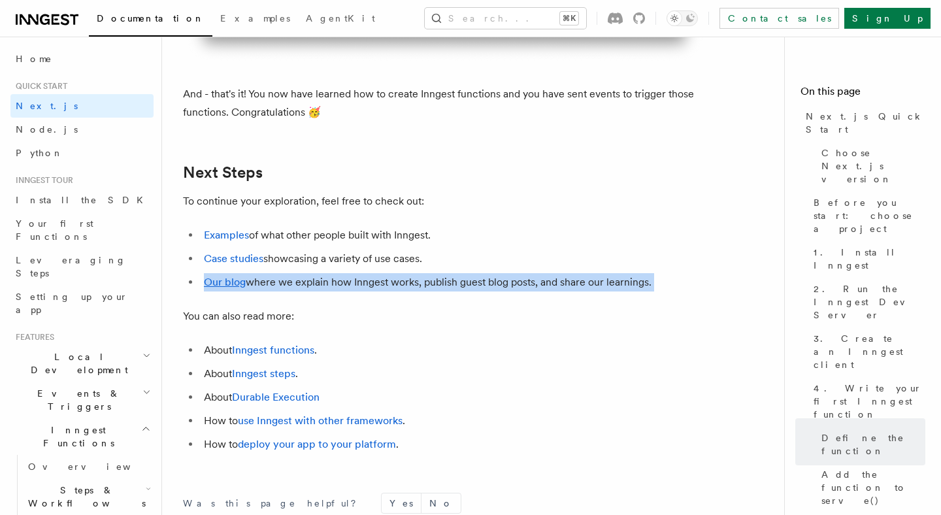
click at [333, 291] on li "Our blog where we explain how Inngest works, publish guest blog posts, and shar…" at bounding box center [453, 282] width 506 height 18
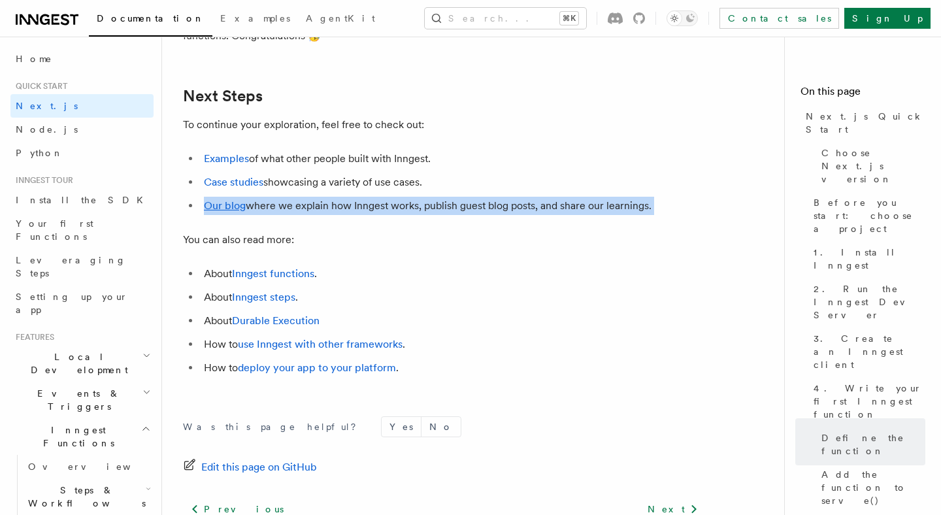
scroll to position [8240, 0]
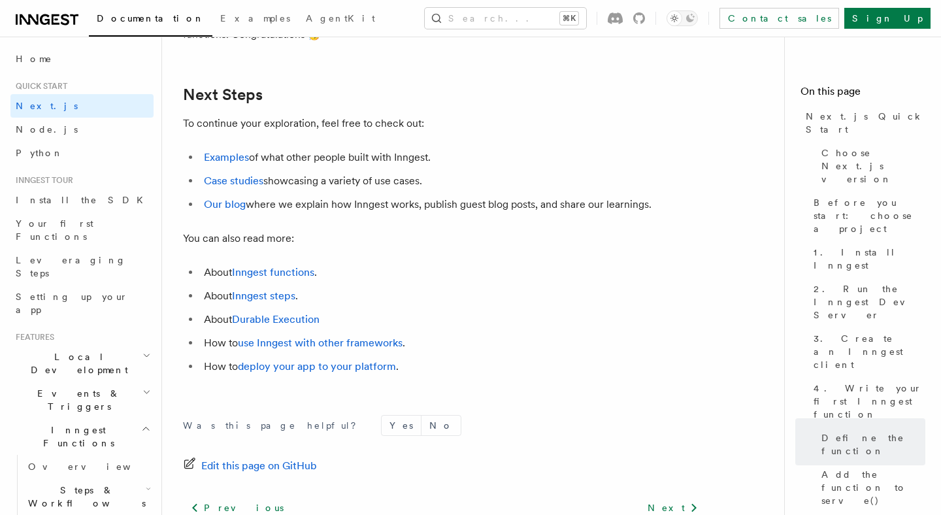
click at [333, 307] on ul "About Inngest functions . About Inngest steps . About Durable Execution How to …" at bounding box center [444, 319] width 523 height 112
click at [240, 163] on link "Examples" at bounding box center [226, 157] width 45 height 12
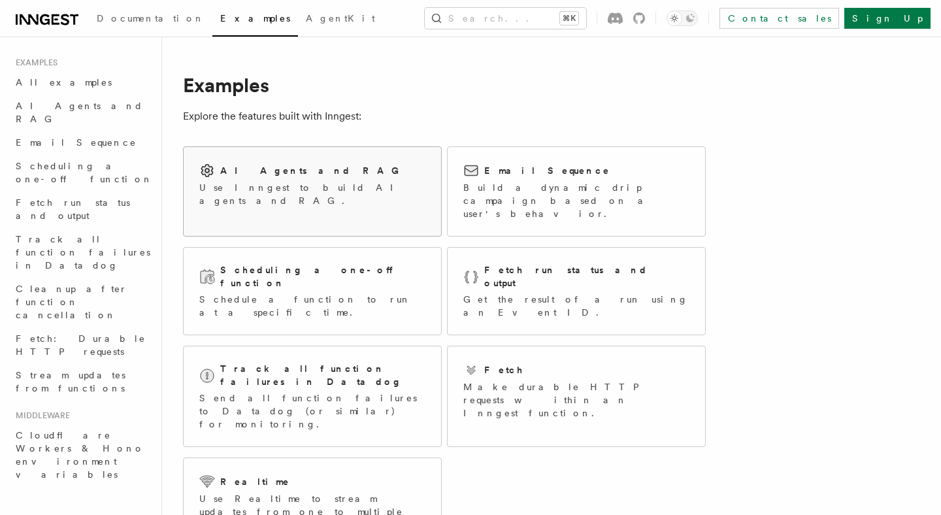
click at [391, 217] on link "AI Agents and RAG Use Inngest to build AI agents and RAG." at bounding box center [312, 191] width 259 height 90
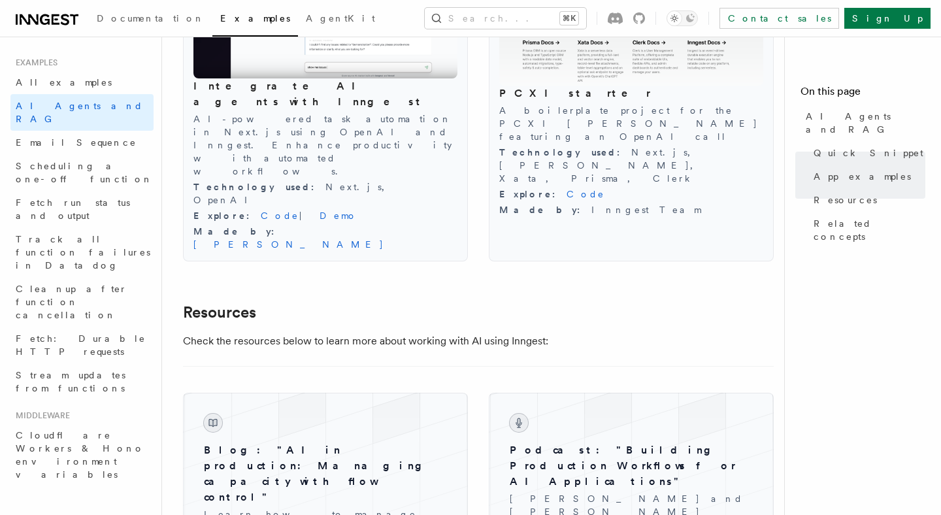
scroll to position [2322, 0]
